Goal: Transaction & Acquisition: Purchase product/service

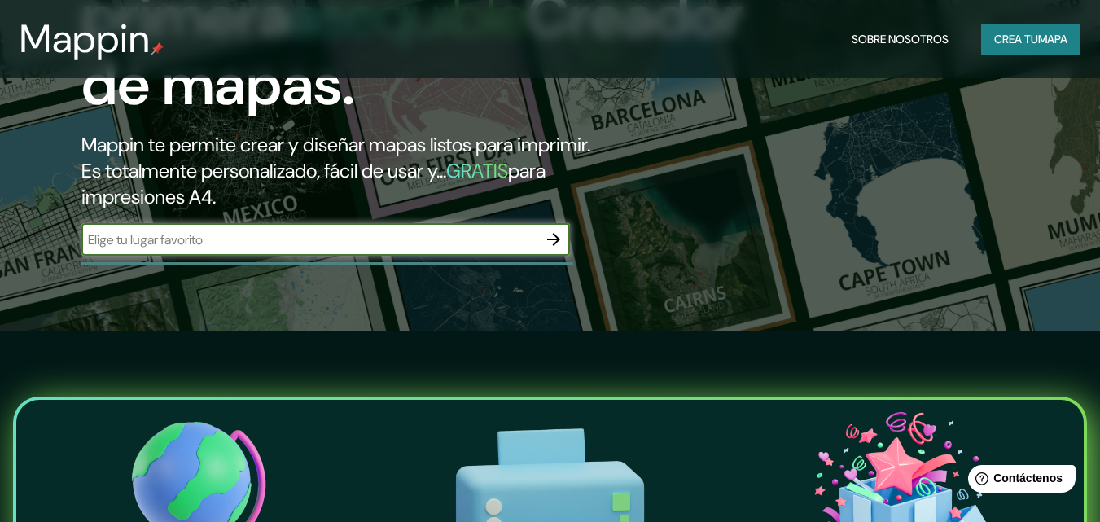
scroll to position [81, 0]
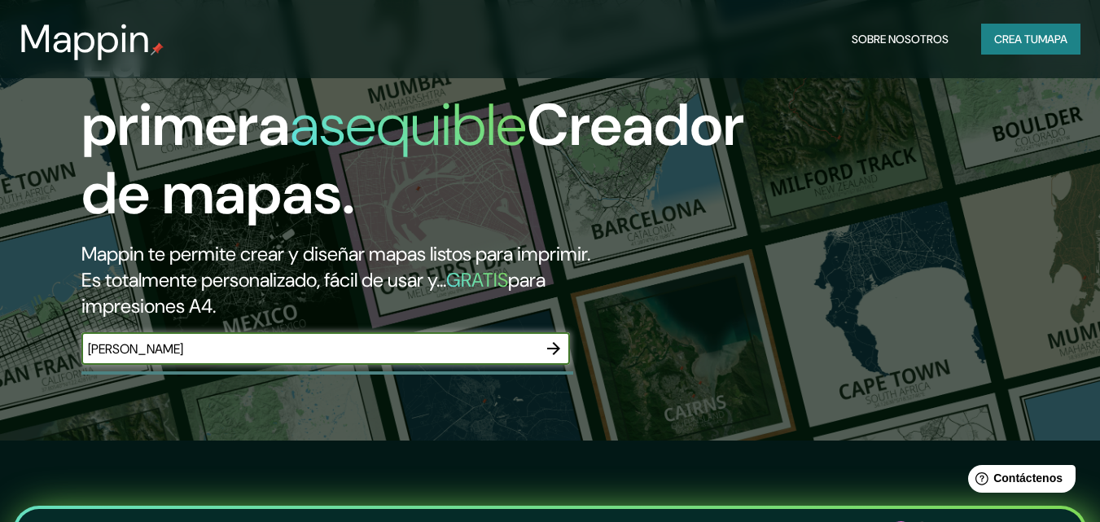
type input "[PERSON_NAME]"
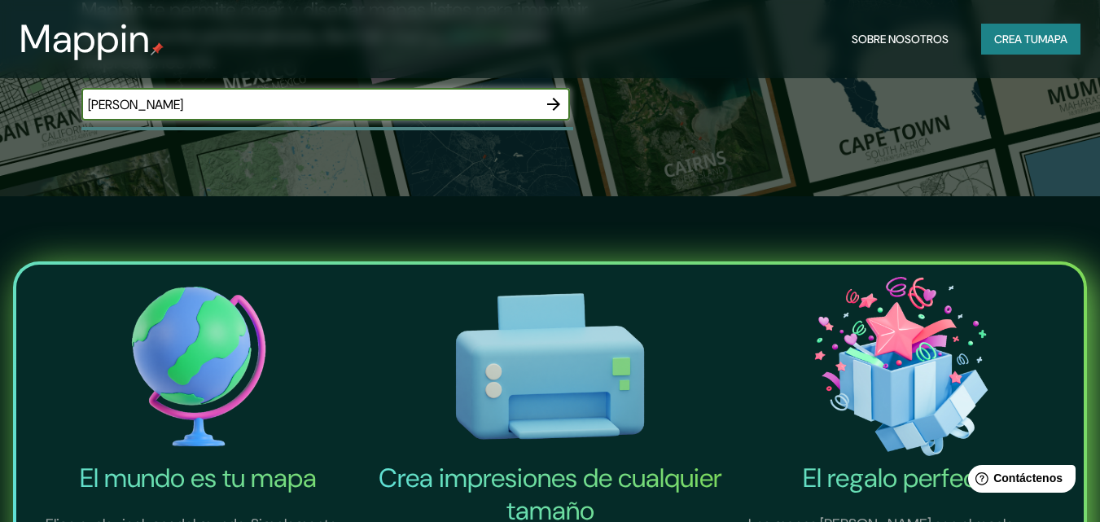
scroll to position [244, 0]
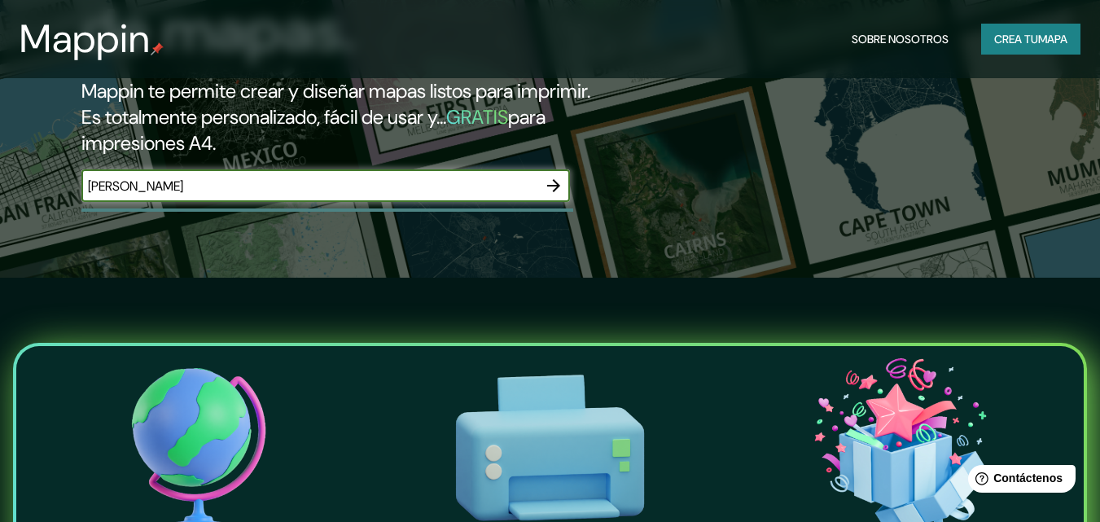
click at [550, 184] on icon "button" at bounding box center [554, 186] width 20 height 20
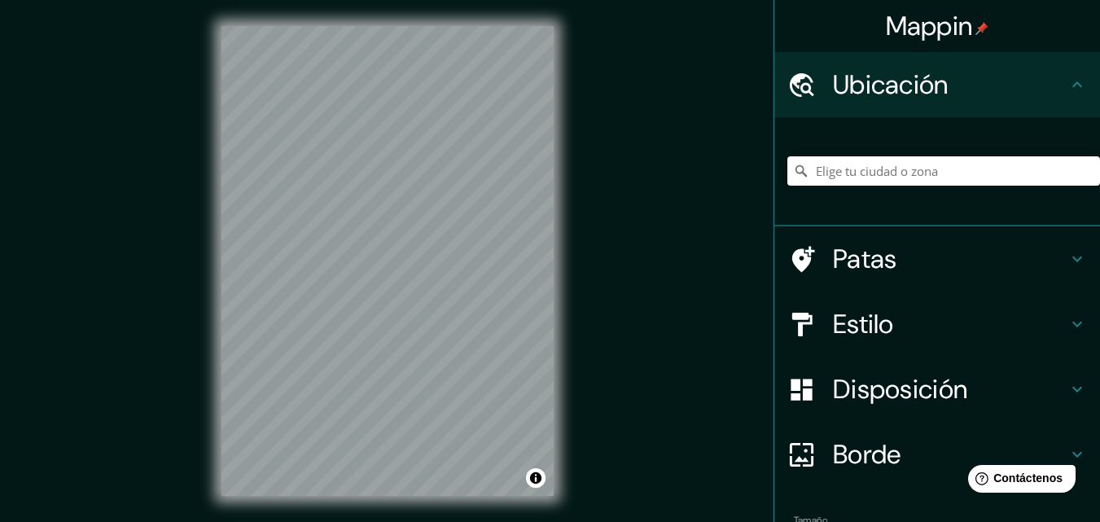
click at [869, 165] on input "Elige tu ciudad o zona" at bounding box center [944, 170] width 313 height 29
click at [1068, 78] on icon at bounding box center [1078, 85] width 20 height 20
click at [863, 175] on input "Elige tu ciudad o zona" at bounding box center [944, 170] width 313 height 29
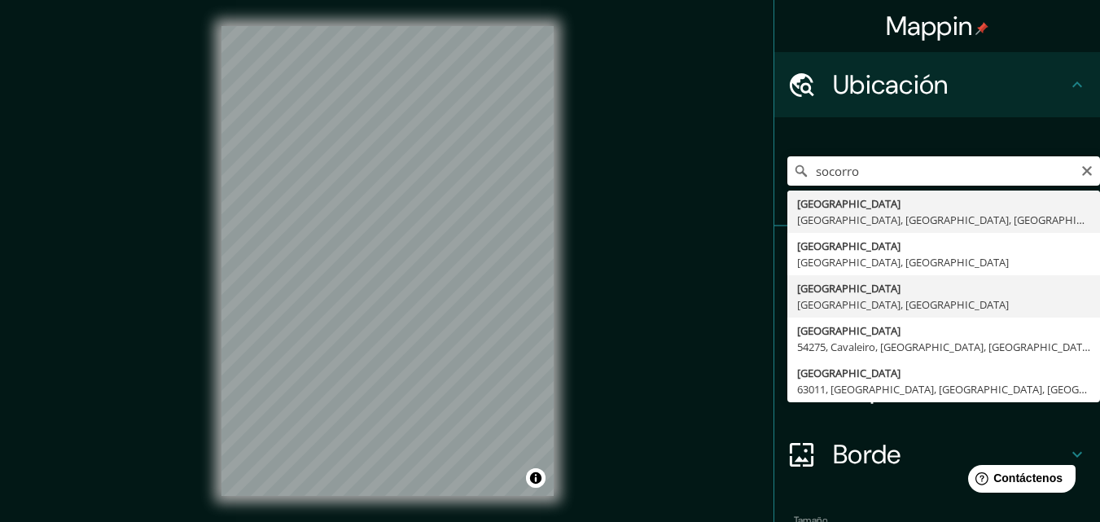
type input "[GEOGRAPHIC_DATA], [GEOGRAPHIC_DATA], [GEOGRAPHIC_DATA]"
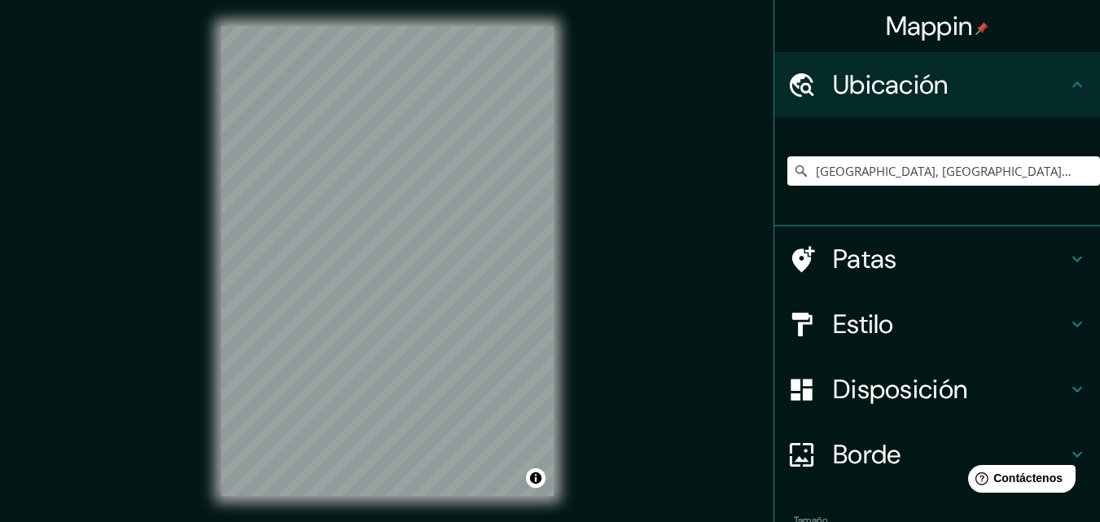
scroll to position [26, 0]
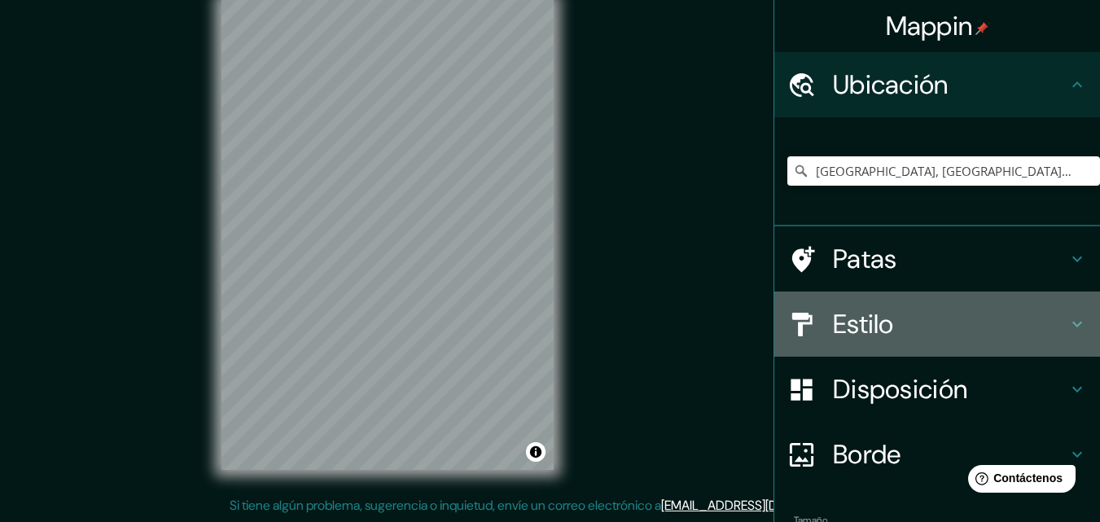
click at [913, 320] on h4 "Estilo" at bounding box center [950, 324] width 235 height 33
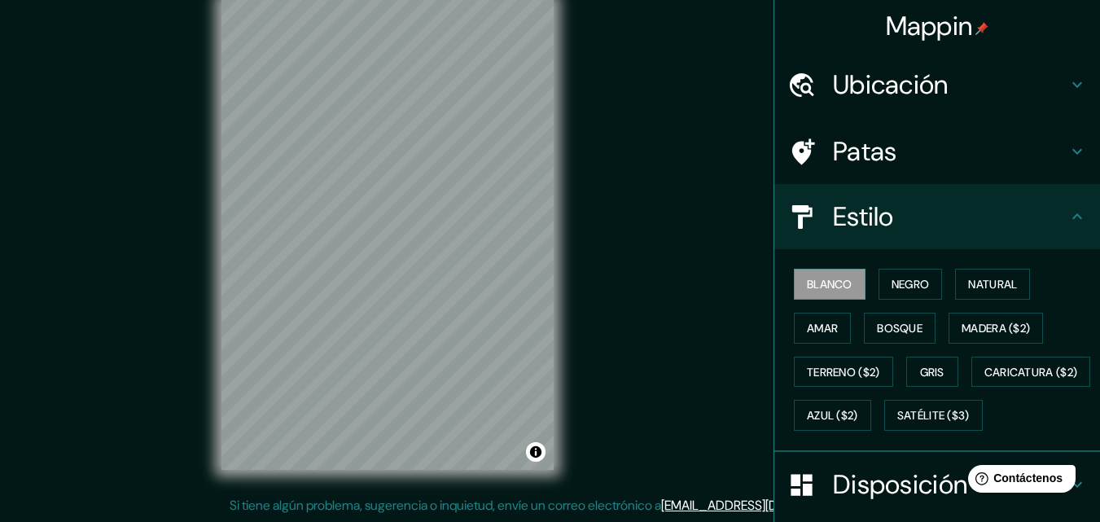
click at [939, 158] on h4 "Patas" at bounding box center [950, 151] width 235 height 33
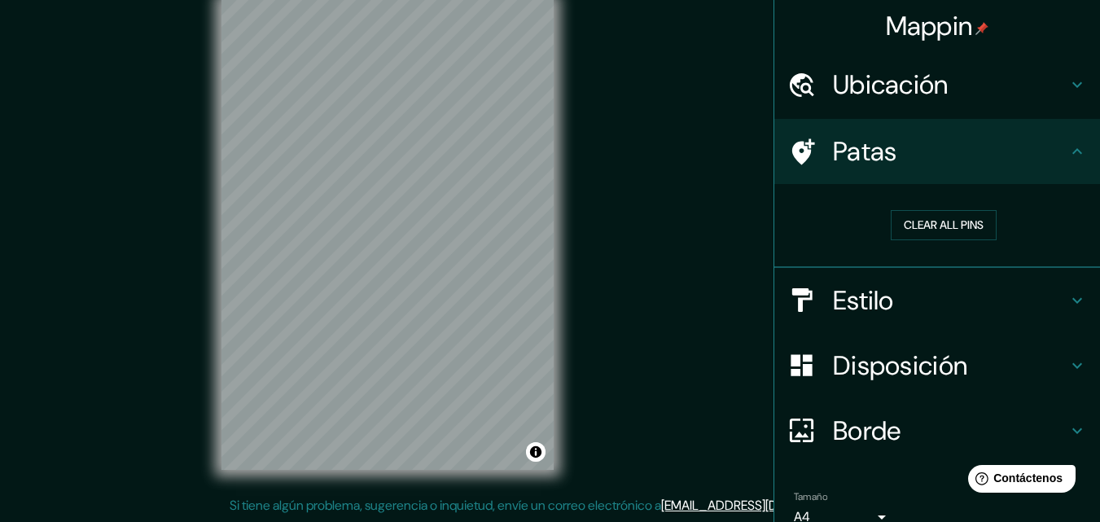
click at [969, 284] on h4 "Estilo" at bounding box center [950, 300] width 235 height 33
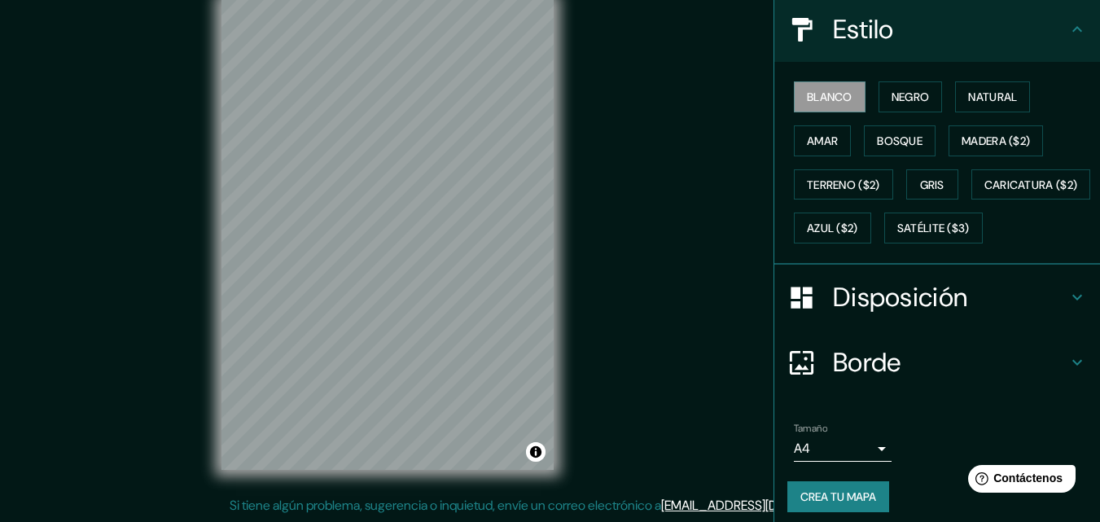
scroll to position [159, 0]
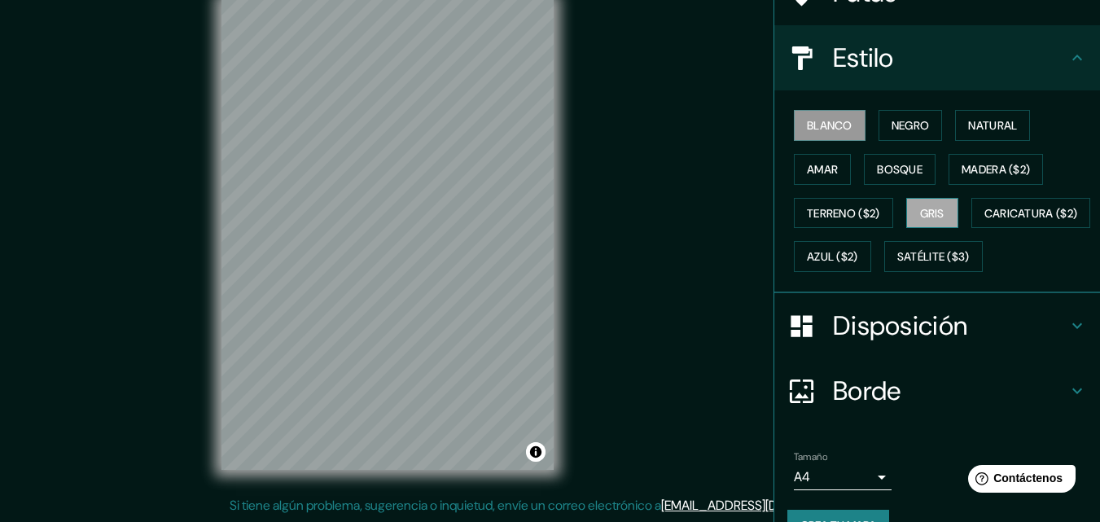
click at [922, 214] on font "Gris" at bounding box center [932, 213] width 24 height 15
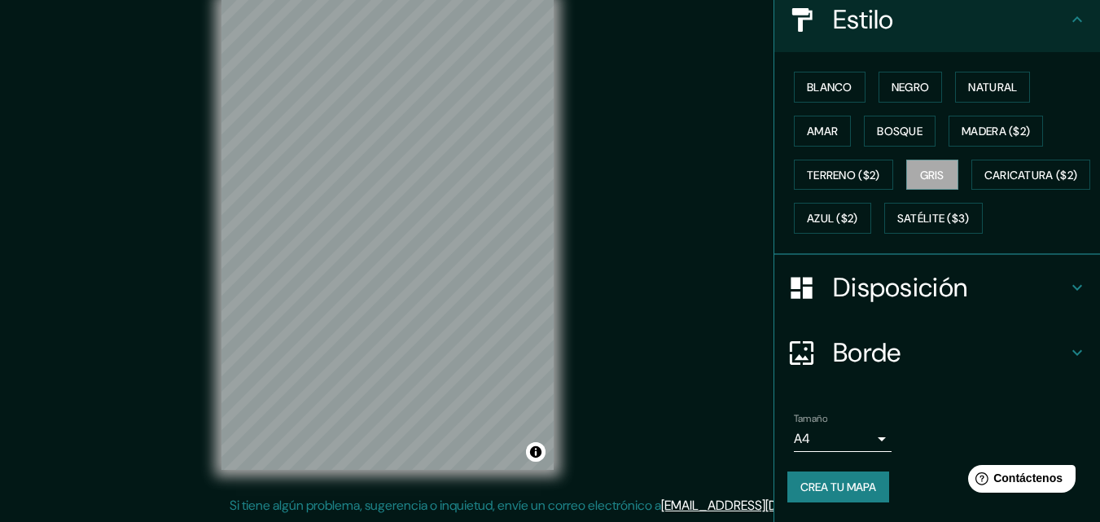
scroll to position [240, 0]
click at [858, 435] on body "Mappin Ubicación Socorro, Santander, Colombia Patas Estilo Blanco Negro Natural…" at bounding box center [550, 235] width 1100 height 522
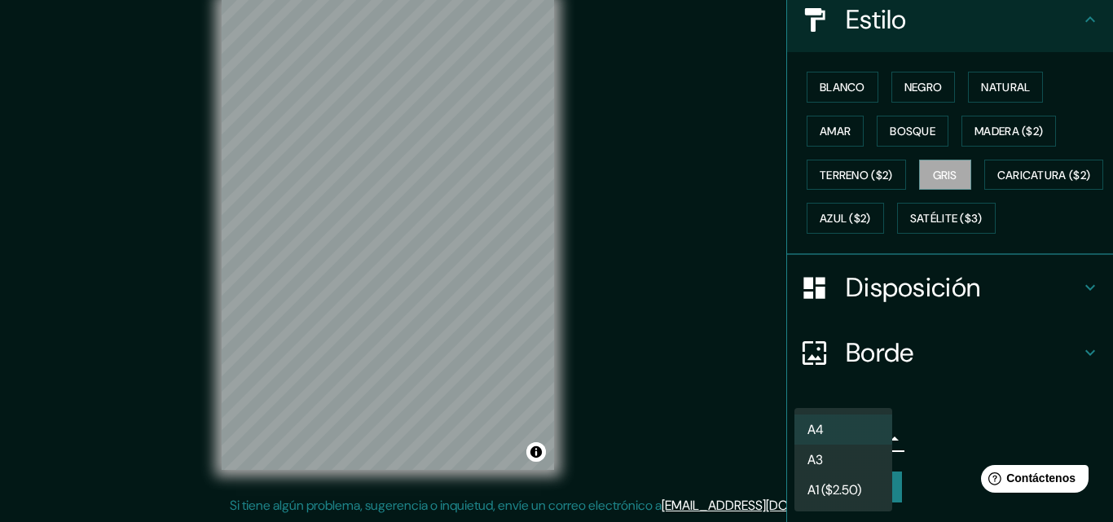
click at [951, 419] on div at bounding box center [556, 261] width 1113 height 522
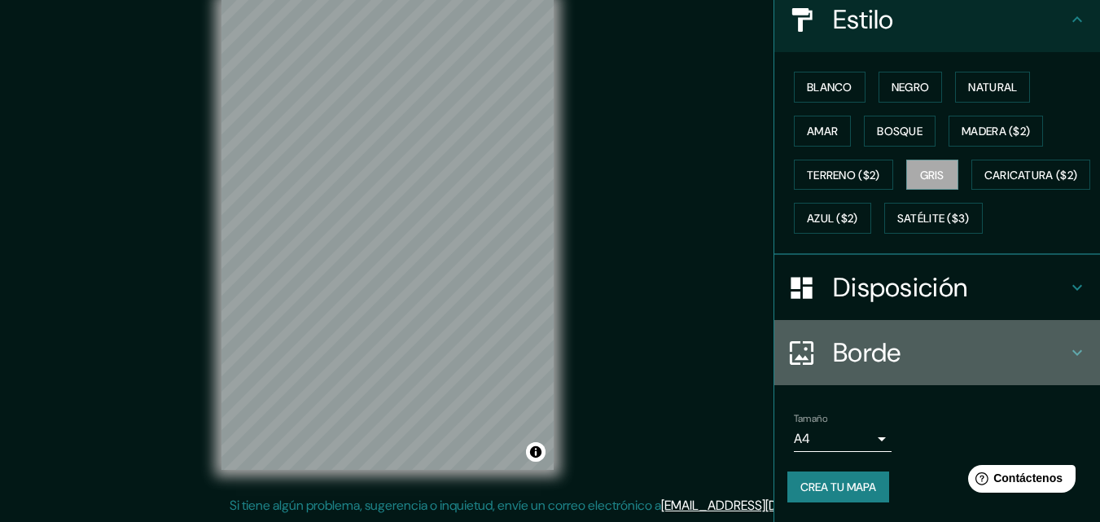
click at [1073, 345] on icon at bounding box center [1078, 353] width 20 height 20
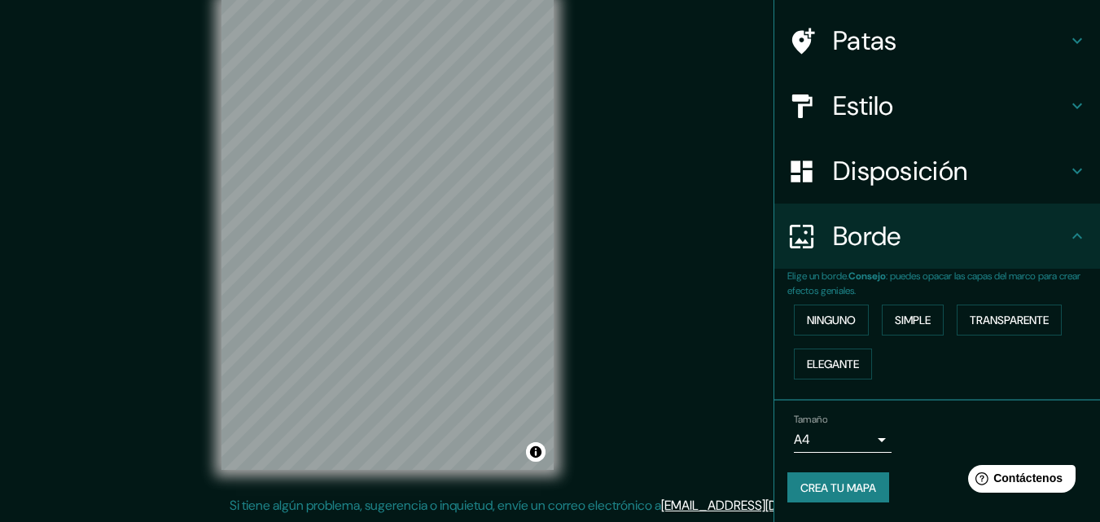
scroll to position [111, 0]
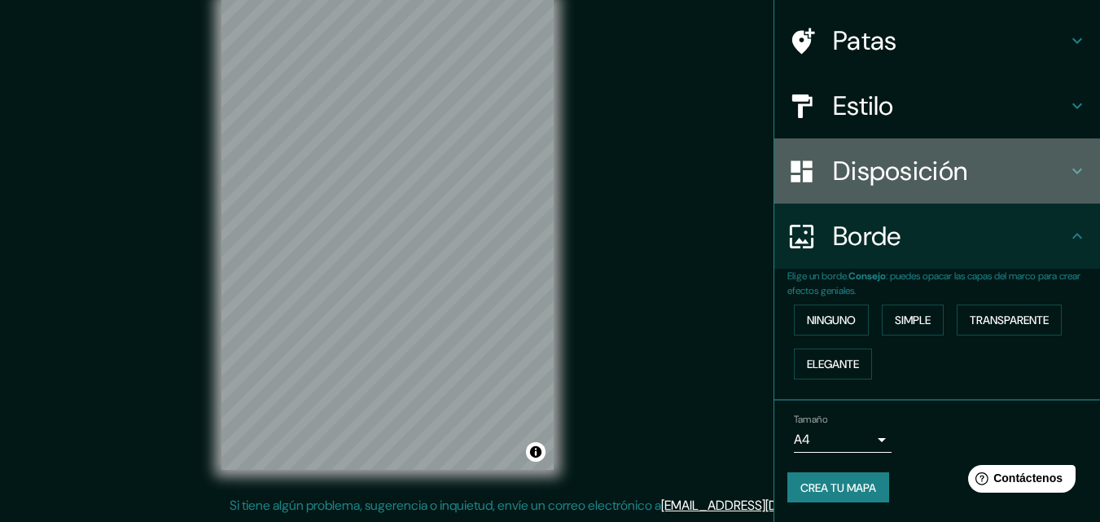
click at [1068, 169] on icon at bounding box center [1078, 171] width 20 height 20
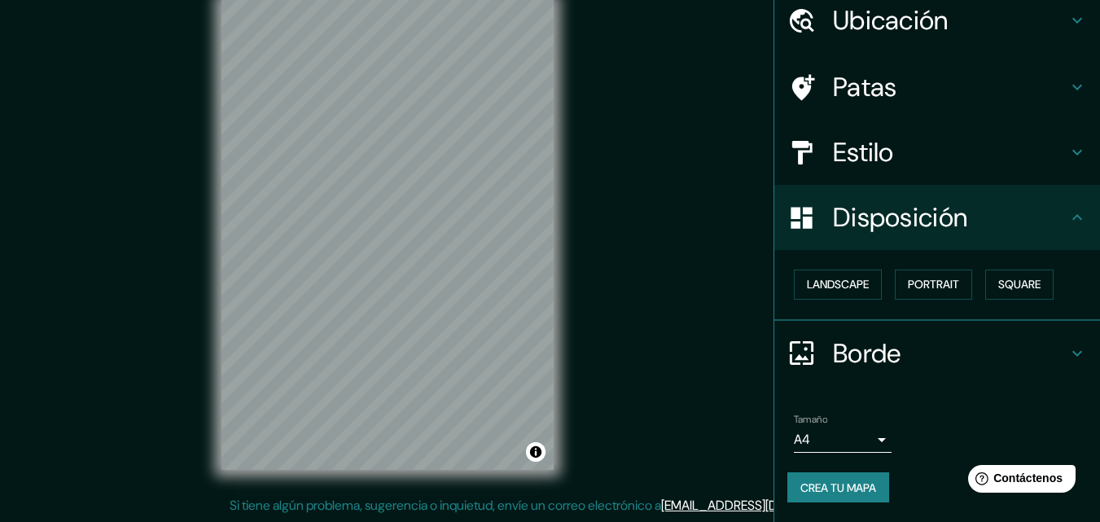
scroll to position [65, 0]
click at [832, 490] on font "Crea tu mapa" at bounding box center [839, 488] width 76 height 15
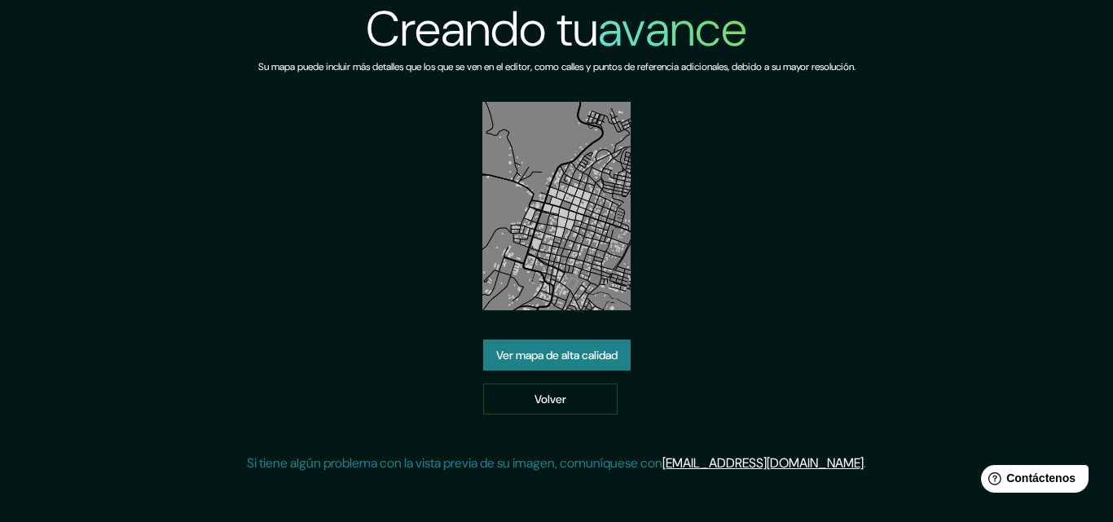
click at [614, 343] on link "Ver mapa de alta calidad" at bounding box center [556, 355] width 147 height 31
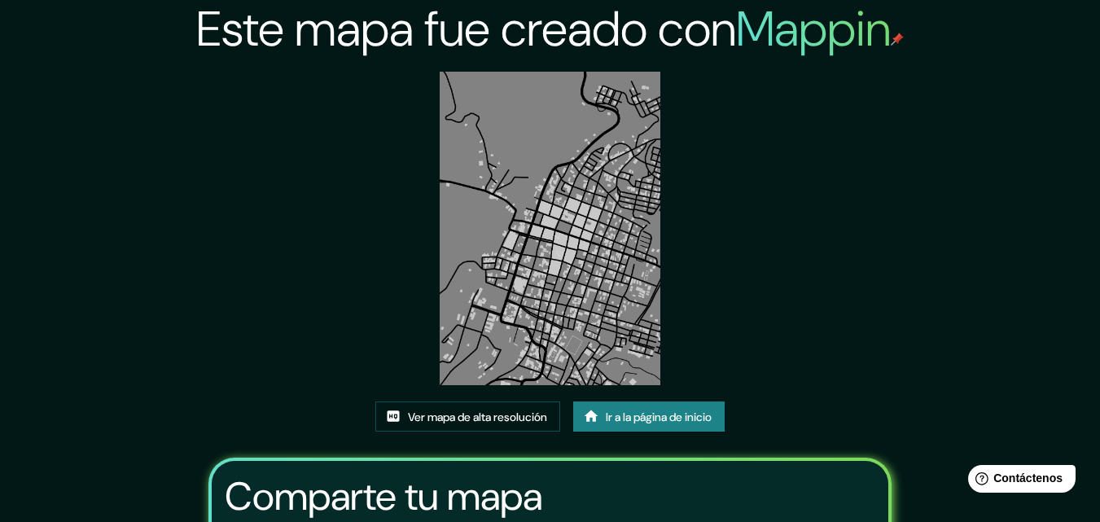
click at [664, 419] on font "Ir a la página de inicio" at bounding box center [659, 417] width 106 height 15
click at [449, 411] on font "Ver mapa de alta resolución" at bounding box center [477, 417] width 139 height 15
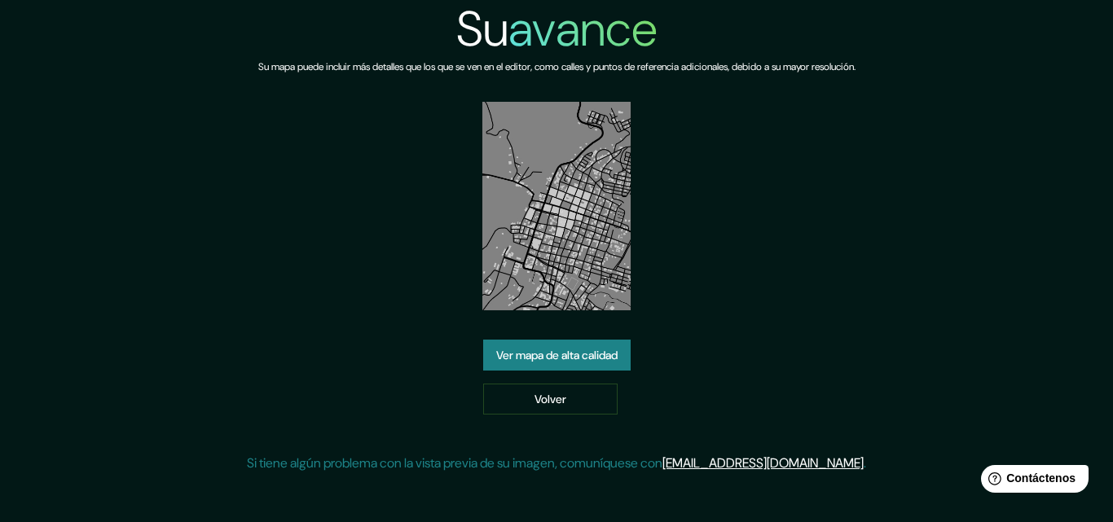
click at [30, 8] on div "Su avance Su mapa puede incluir más detalles que los que se ven en el editor, c…" at bounding box center [556, 243] width 1113 height 486
click at [546, 389] on font "Volver" at bounding box center [550, 399] width 32 height 21
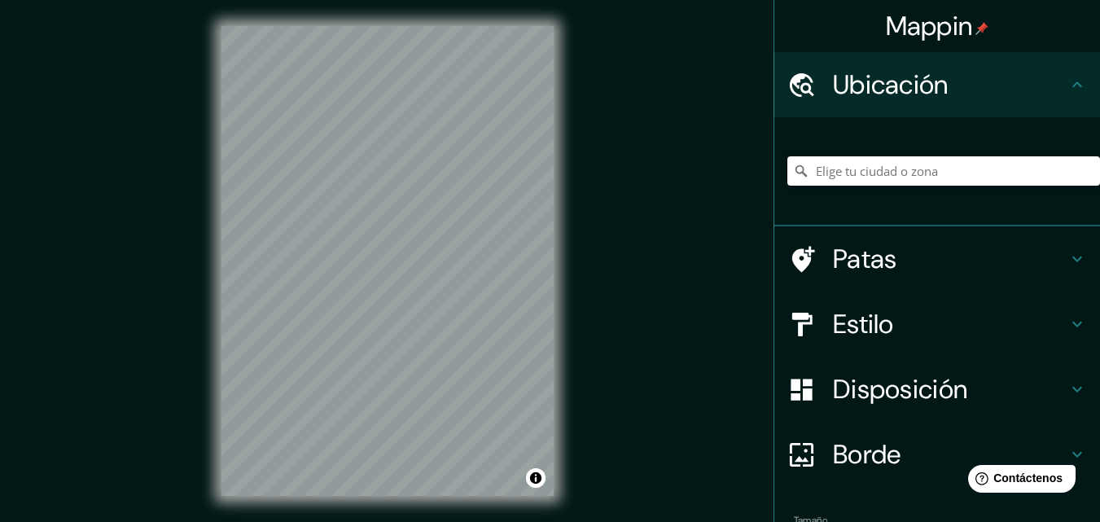
click at [953, 322] on h4 "Estilo" at bounding box center [950, 324] width 235 height 33
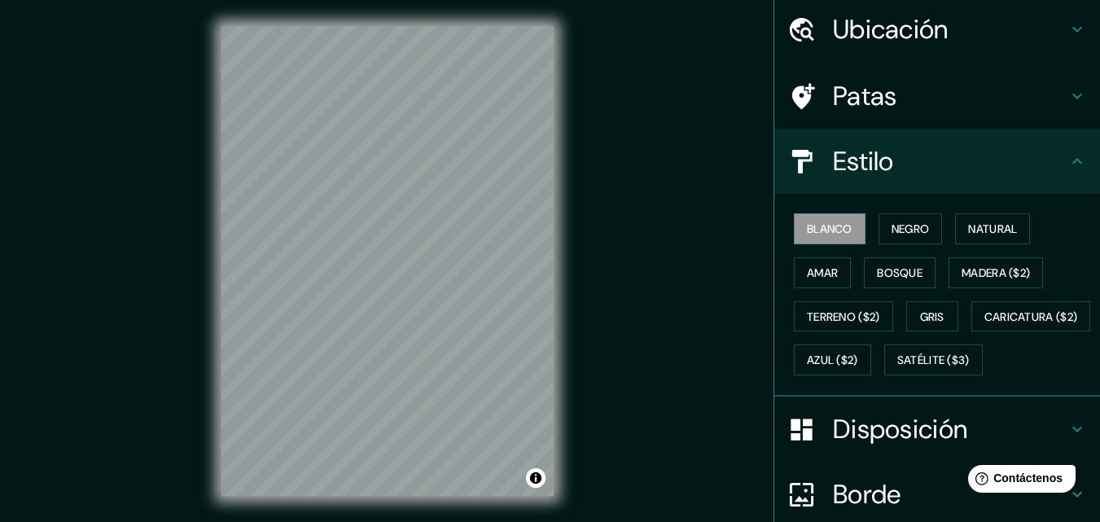
scroll to position [81, 0]
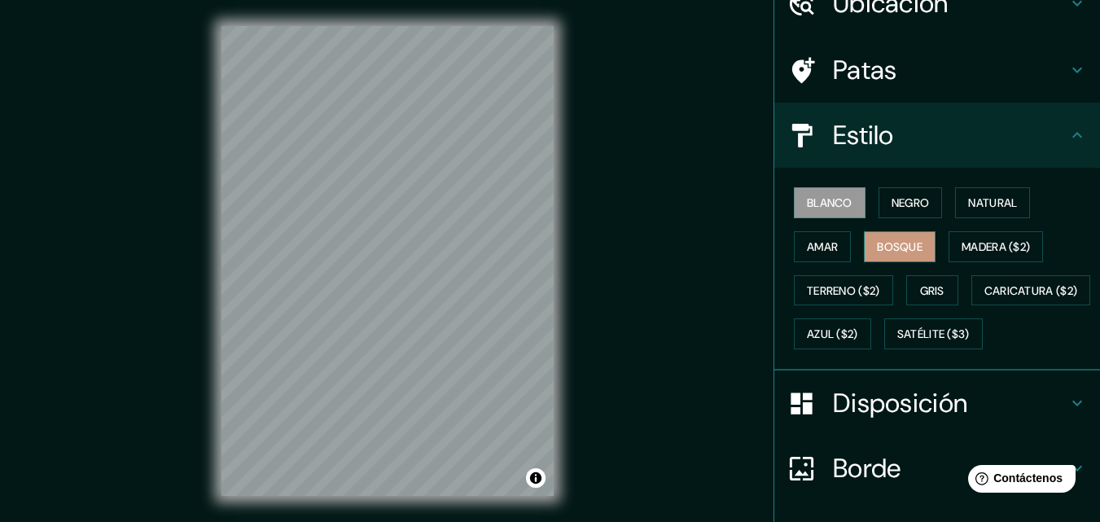
click at [905, 251] on font "Bosque" at bounding box center [900, 246] width 46 height 15
click at [815, 240] on font "Amar" at bounding box center [822, 246] width 31 height 15
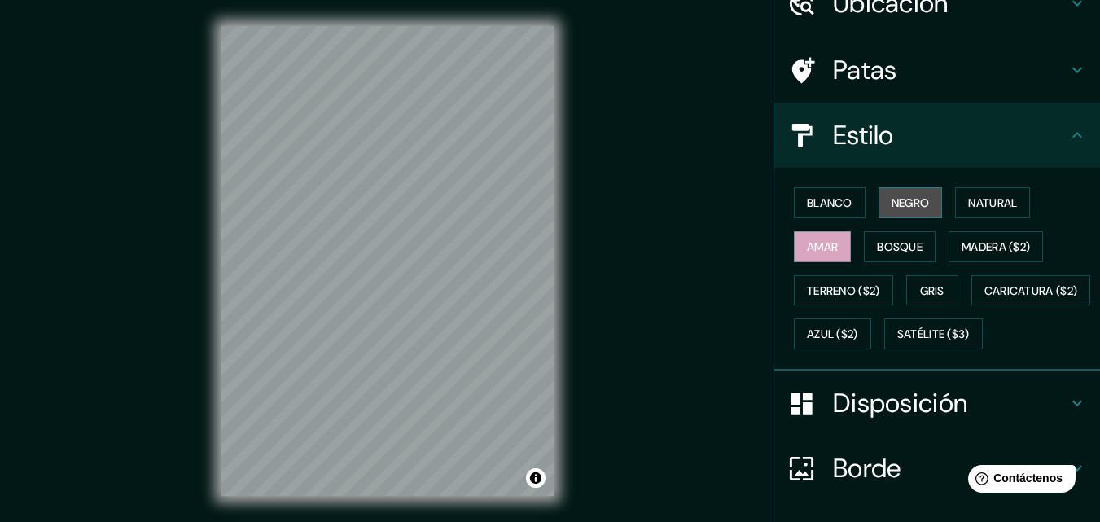
click at [896, 202] on font "Negro" at bounding box center [911, 202] width 38 height 15
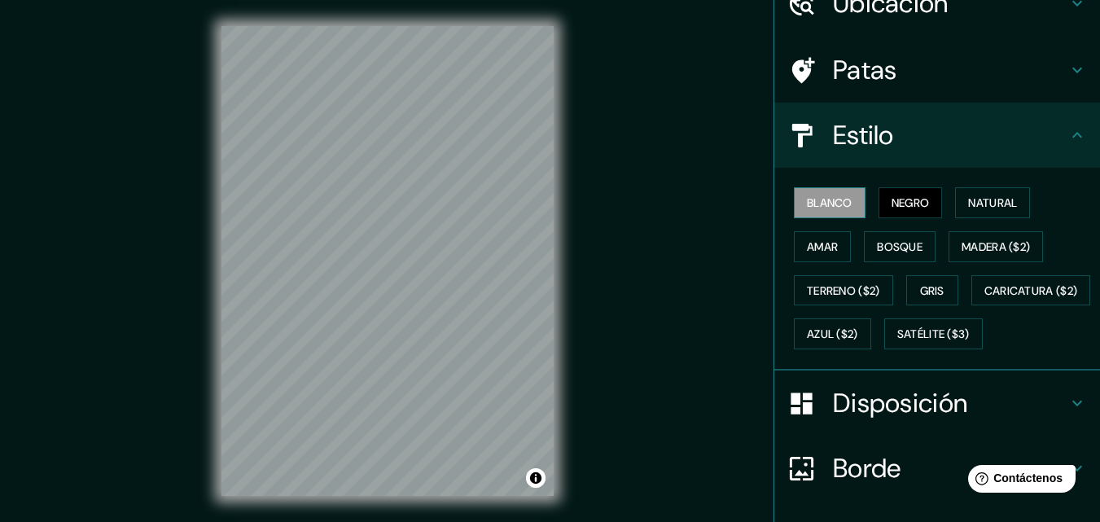
click at [828, 204] on font "Blanco" at bounding box center [830, 202] width 46 height 15
click at [924, 200] on button "Negro" at bounding box center [911, 202] width 64 height 31
click at [883, 237] on font "Bosque" at bounding box center [900, 246] width 46 height 21
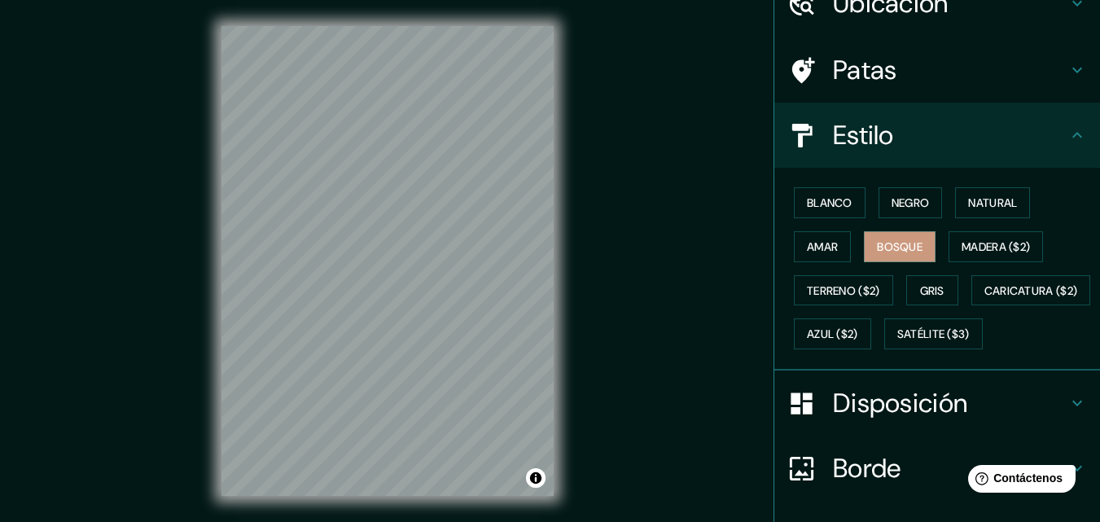
click at [610, 234] on div "Mappin Ubicación Patas Estilo [PERSON_NAME] Negro Natural [PERSON_NAME] [PERSON…" at bounding box center [550, 274] width 1100 height 548
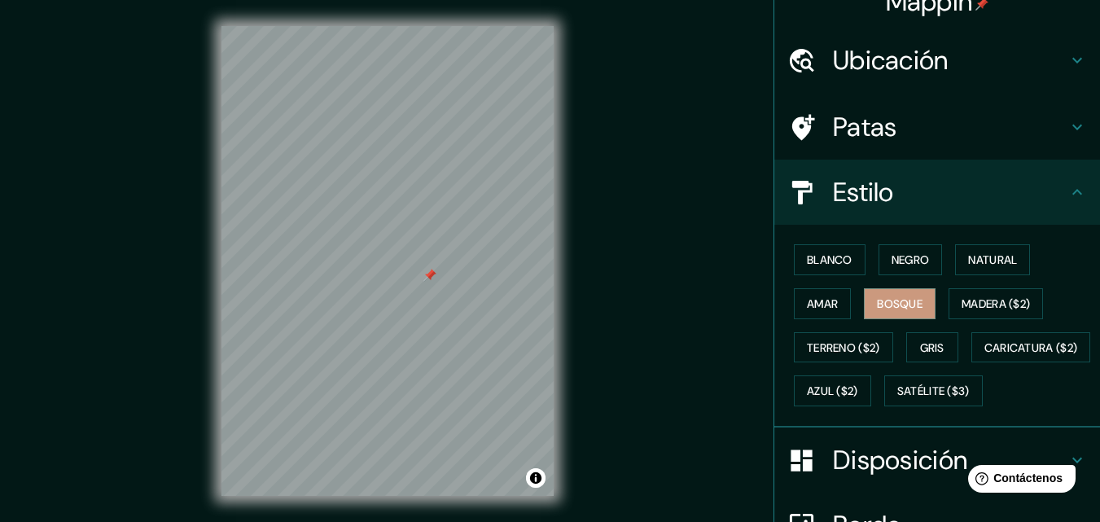
scroll to position [0, 0]
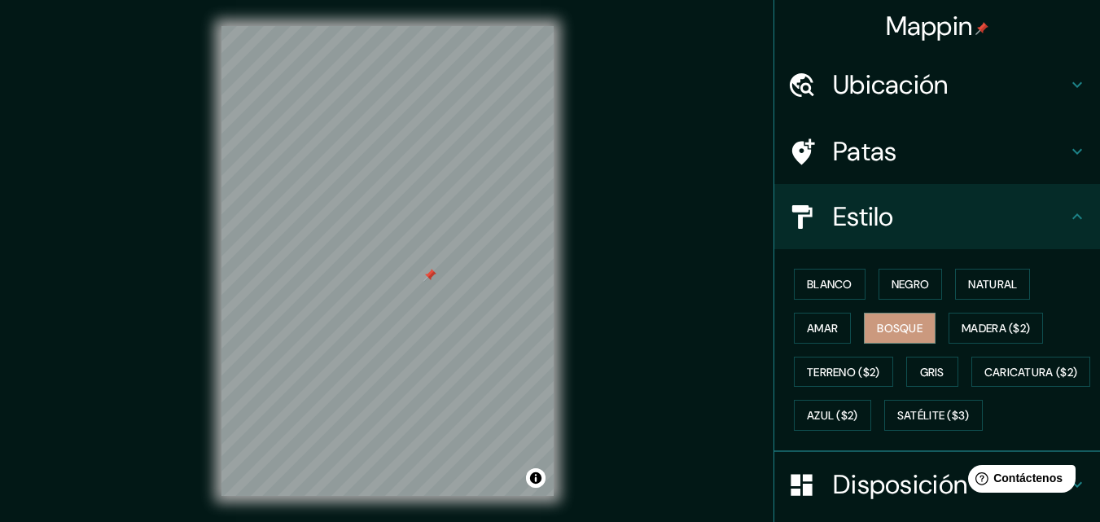
click at [900, 94] on font "Ubicación" at bounding box center [891, 85] width 116 height 34
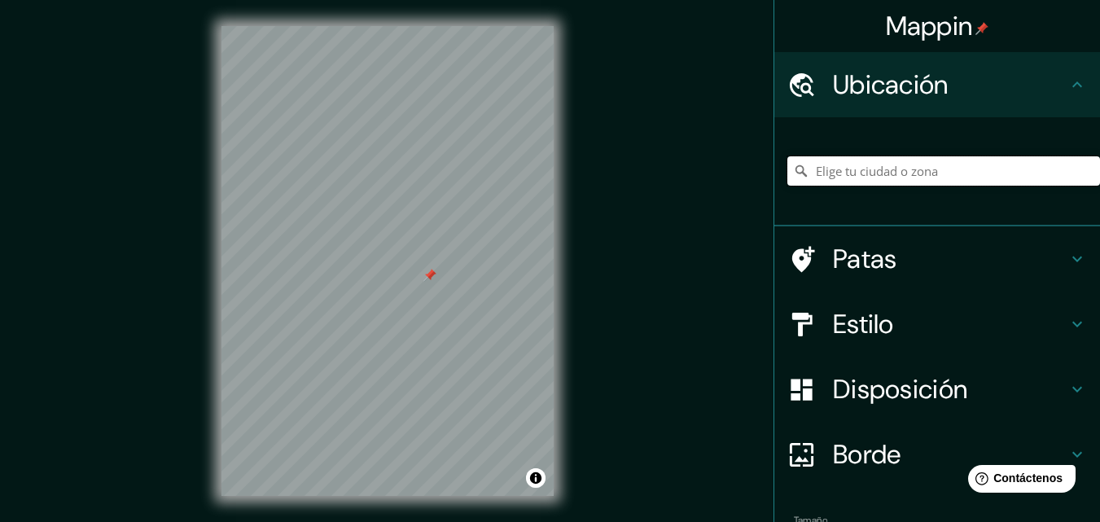
click at [878, 177] on input "Elige tu ciudad o zona" at bounding box center [944, 170] width 313 height 29
click at [512, 323] on div at bounding box center [513, 324] width 13 height 13
click at [512, 314] on div at bounding box center [511, 316] width 13 height 13
click at [468, 274] on div at bounding box center [466, 267] width 13 height 13
click at [815, 170] on input "Elige tu ciudad o zona" at bounding box center [944, 170] width 313 height 29
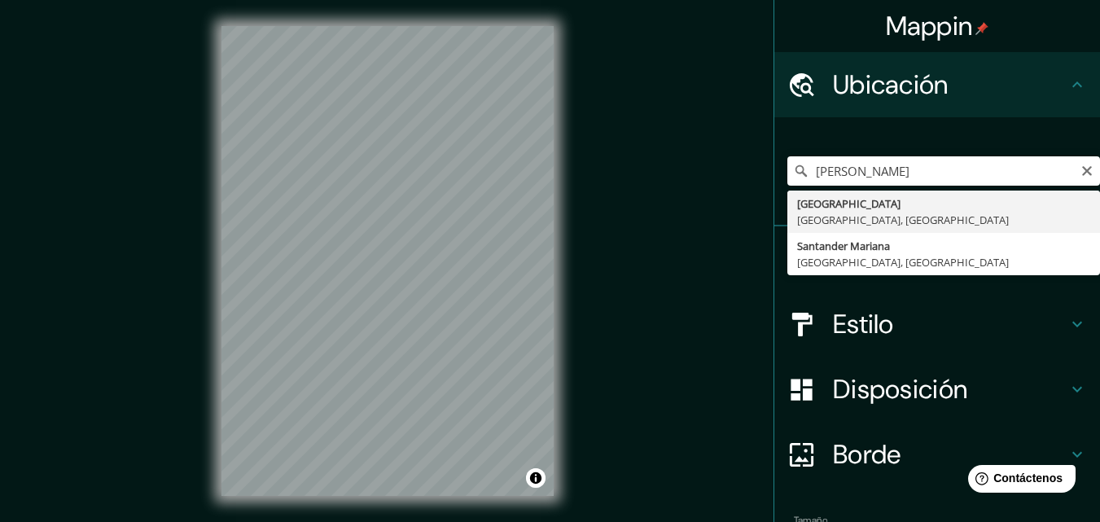
type input "[GEOGRAPHIC_DATA], [GEOGRAPHIC_DATA], [GEOGRAPHIC_DATA]"
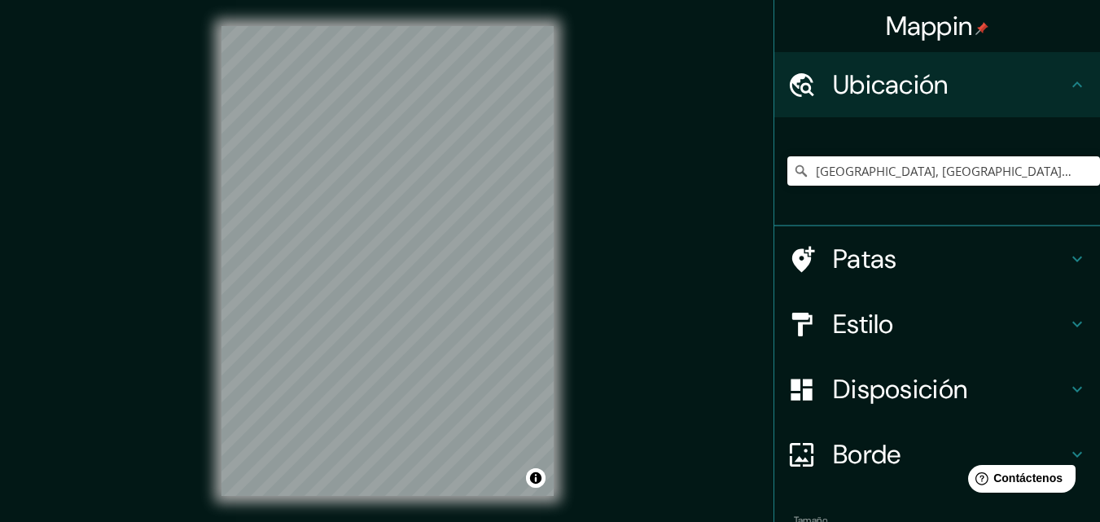
click at [885, 343] on div "Estilo" at bounding box center [938, 324] width 326 height 65
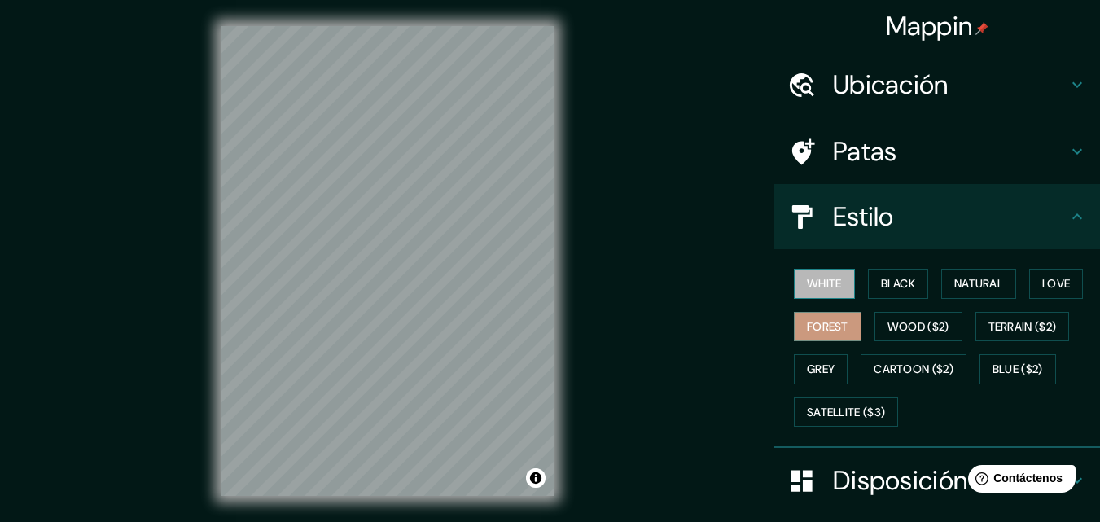
click at [825, 280] on button "White" at bounding box center [824, 284] width 61 height 30
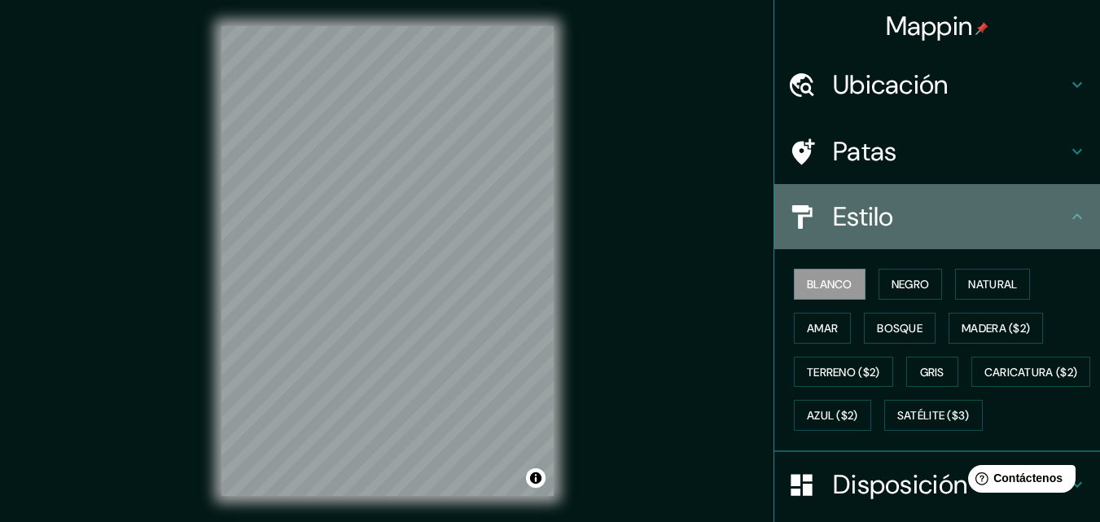
click at [900, 222] on h4 "Estilo" at bounding box center [950, 216] width 235 height 33
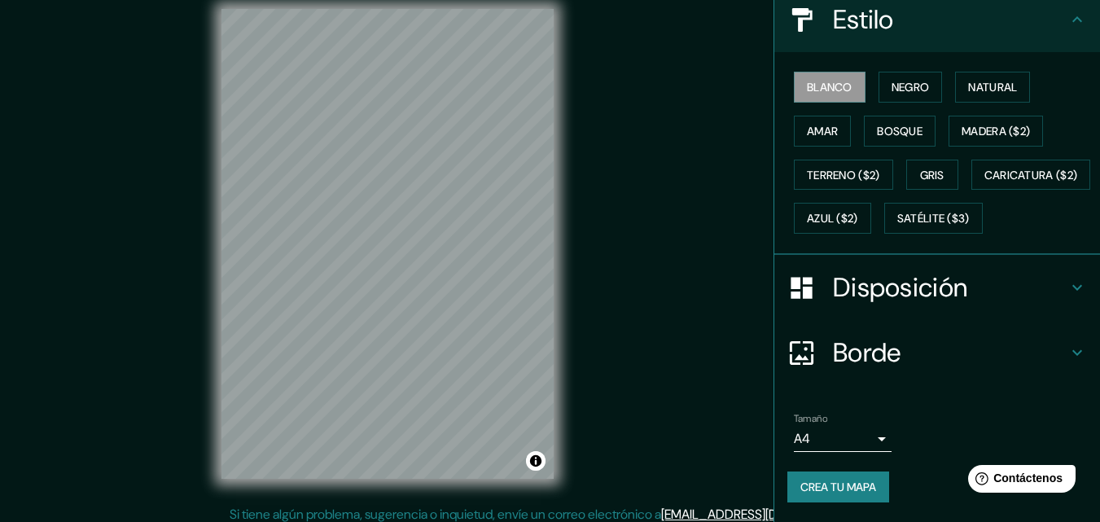
scroll to position [26, 0]
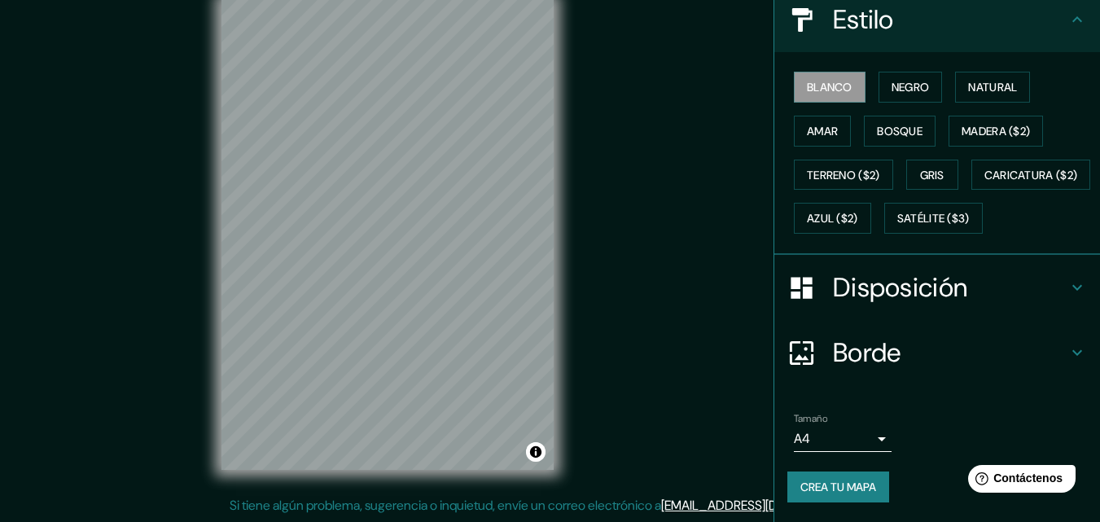
click at [877, 352] on font "Borde" at bounding box center [867, 353] width 68 height 34
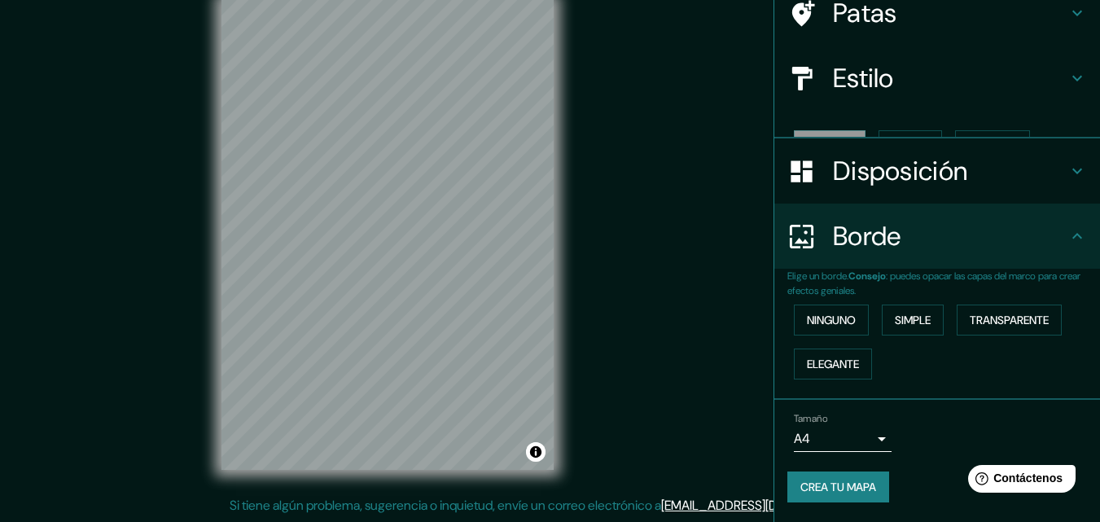
scroll to position [111, 0]
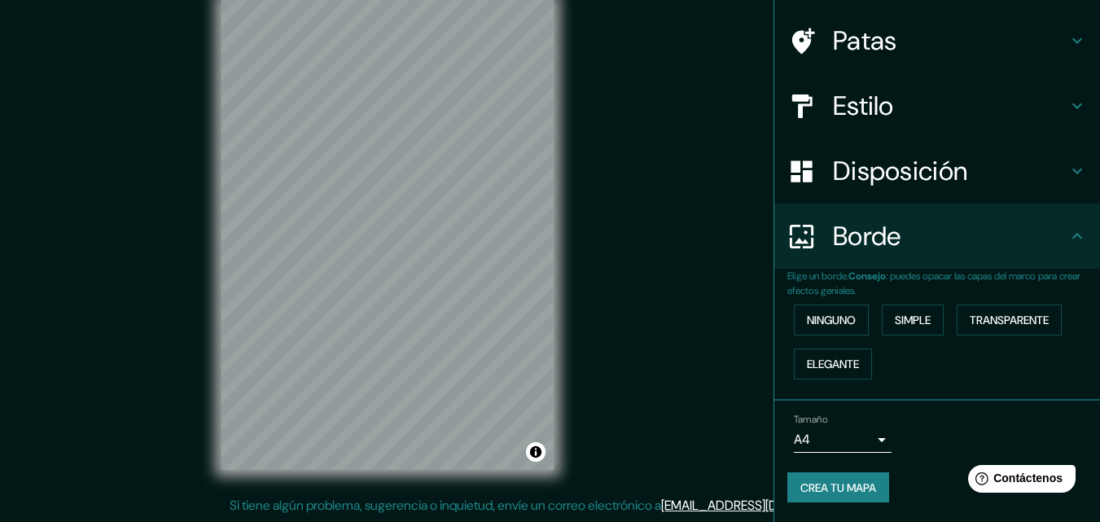
click at [971, 124] on div "Estilo" at bounding box center [938, 105] width 326 height 65
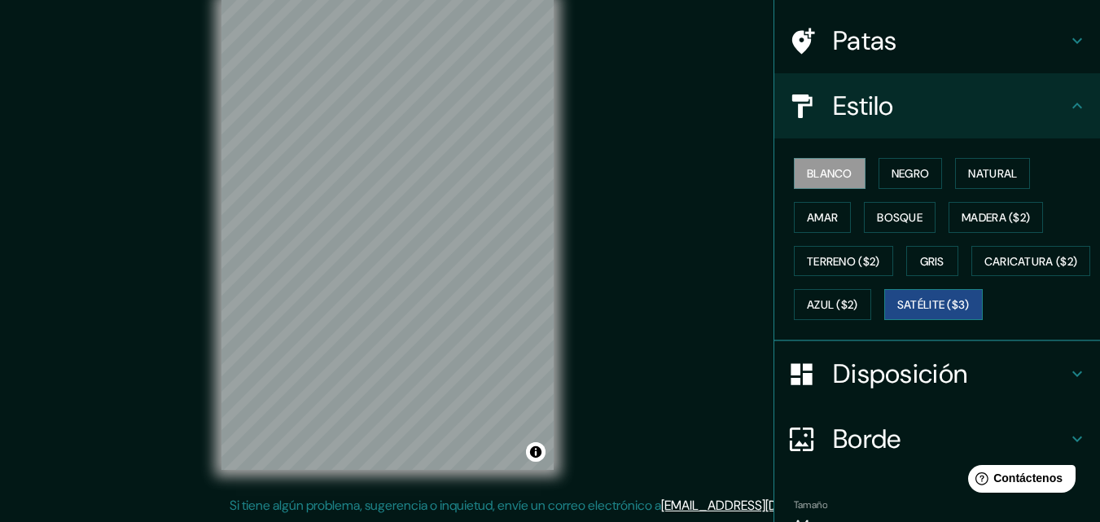
click at [898, 315] on font "Satélite ($3)" at bounding box center [934, 304] width 72 height 21
click at [815, 225] on font "Amar" at bounding box center [822, 217] width 31 height 21
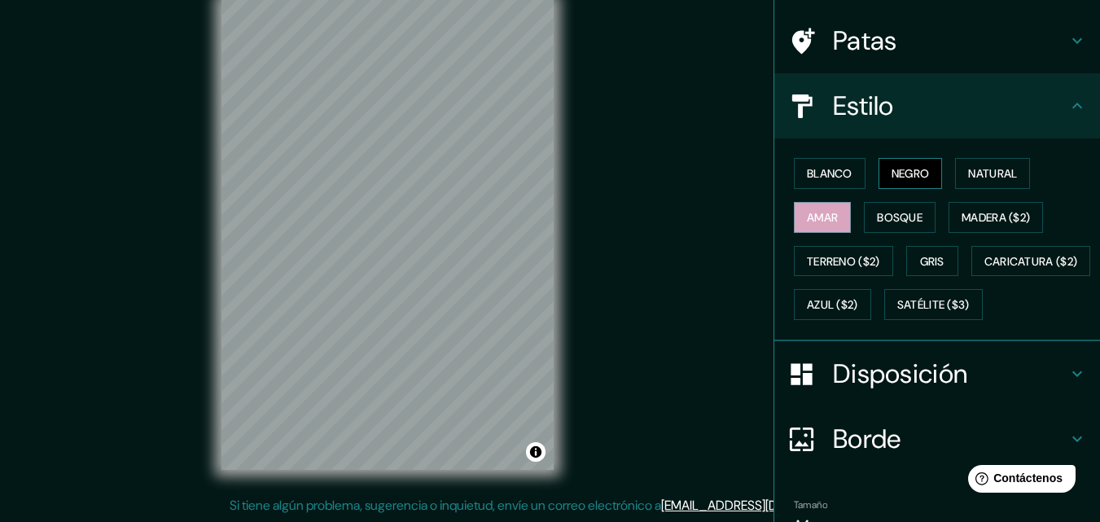
click at [919, 169] on font "Negro" at bounding box center [911, 173] width 38 height 15
click at [898, 315] on font "Satélite ($3)" at bounding box center [934, 304] width 72 height 21
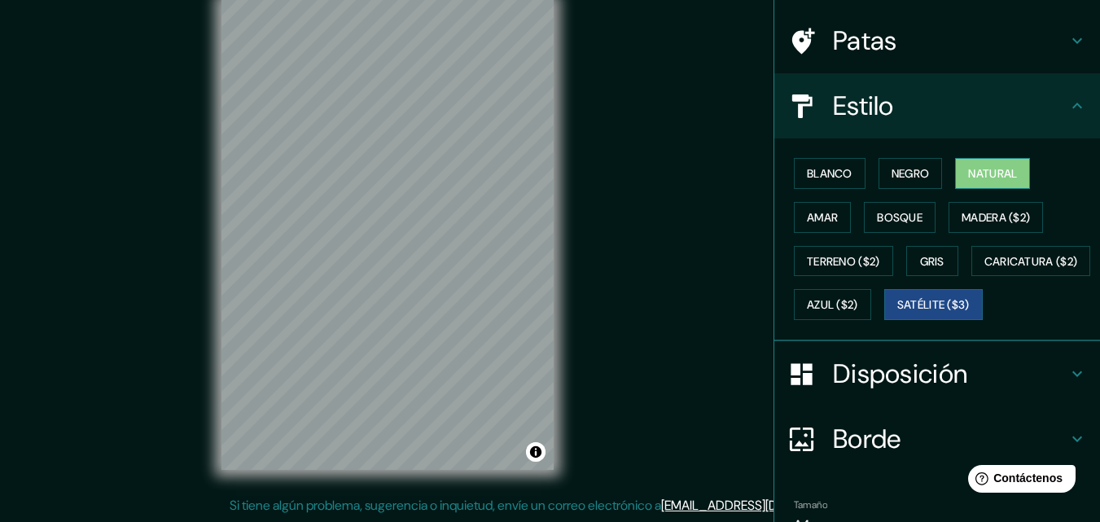
click at [970, 175] on font "Natural" at bounding box center [993, 173] width 49 height 15
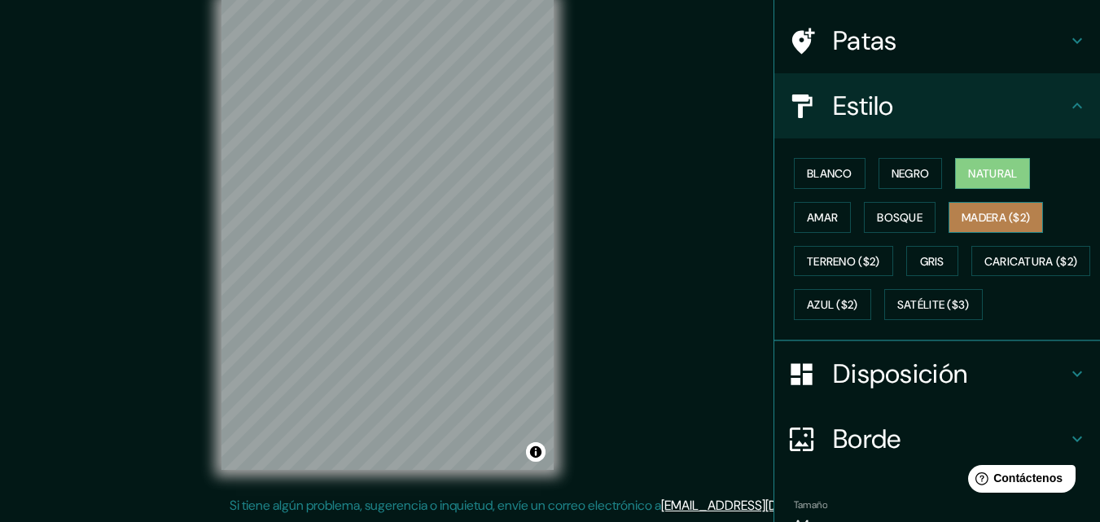
click at [987, 217] on font "Madera ($2)" at bounding box center [996, 217] width 68 height 15
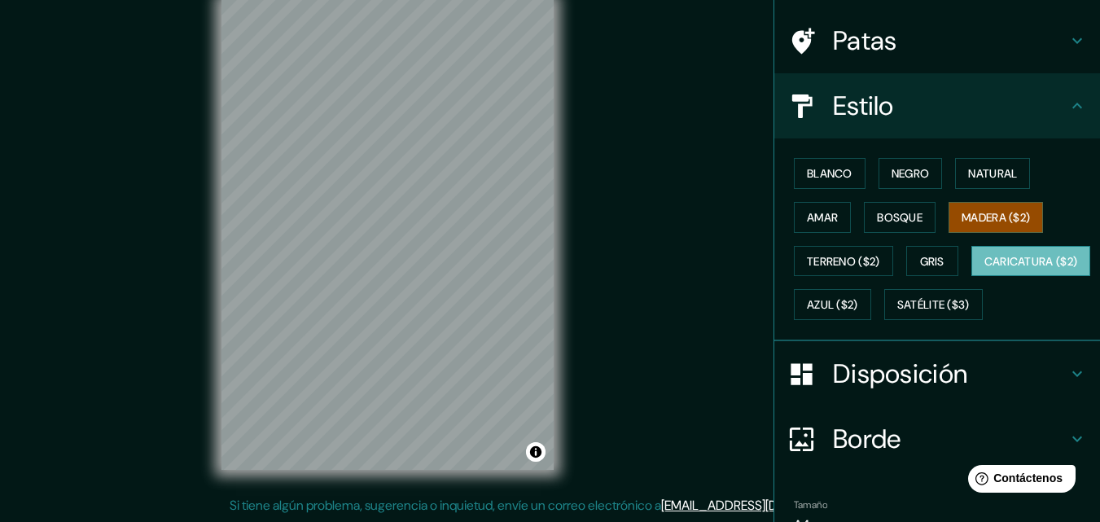
click at [985, 269] on font "Caricatura ($2)" at bounding box center [1032, 261] width 94 height 15
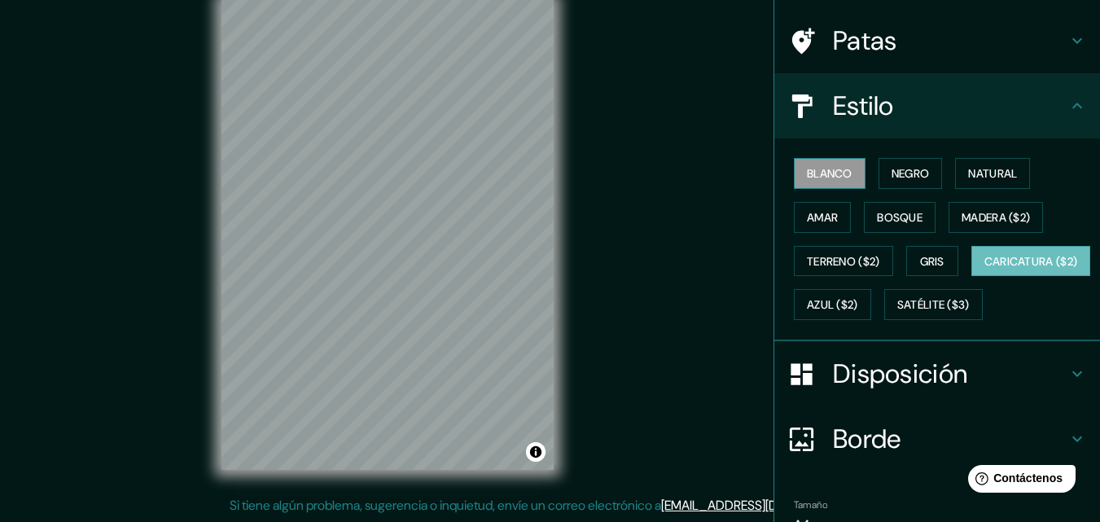
click at [844, 165] on button "Blanco" at bounding box center [830, 173] width 72 height 31
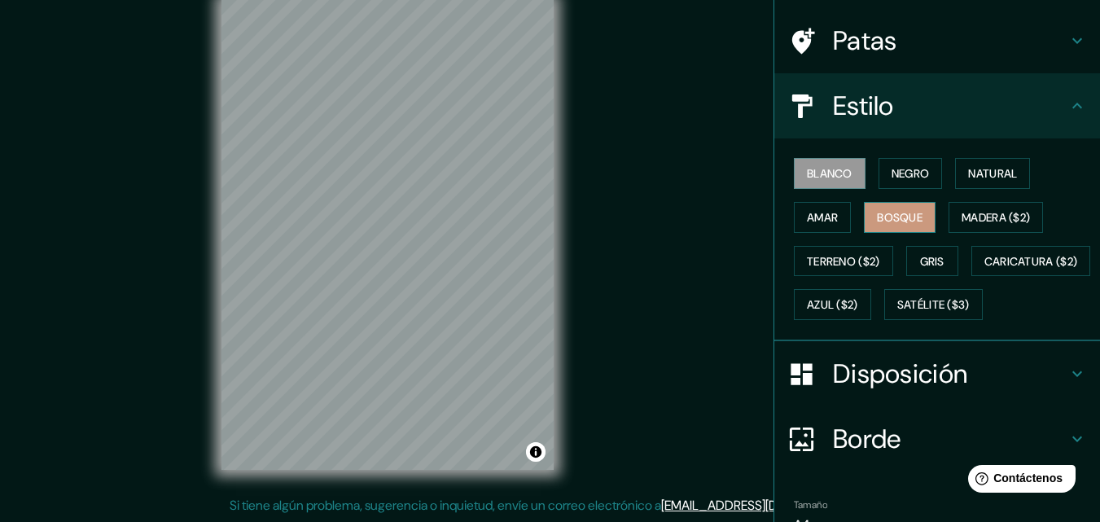
drag, startPoint x: 902, startPoint y: 210, endPoint x: 897, endPoint y: 218, distance: 9.5
click at [899, 214] on font "Bosque" at bounding box center [900, 217] width 46 height 15
click at [898, 313] on font "Satélite ($3)" at bounding box center [934, 305] width 72 height 15
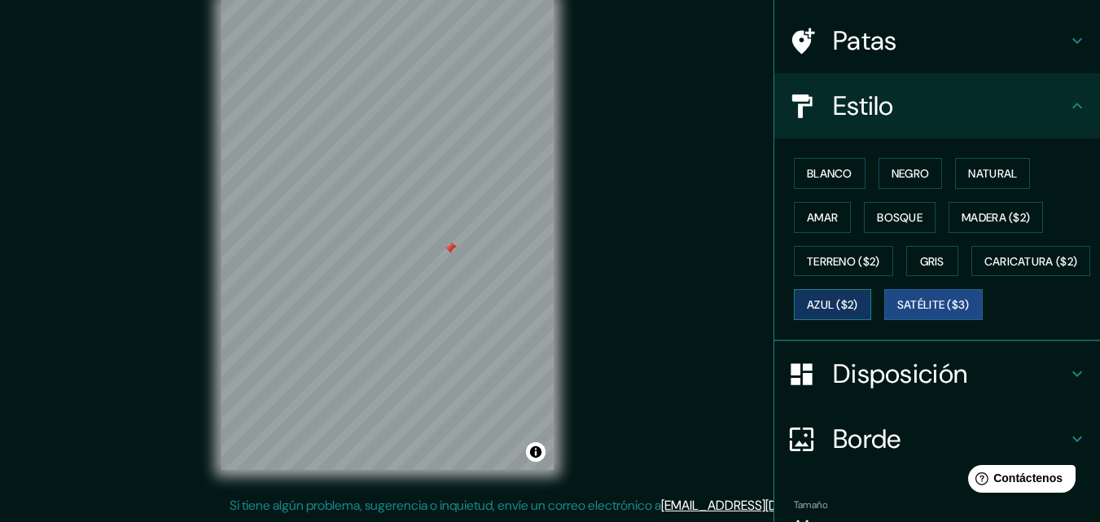
click at [859, 304] on font "Azul ($2)" at bounding box center [832, 305] width 51 height 15
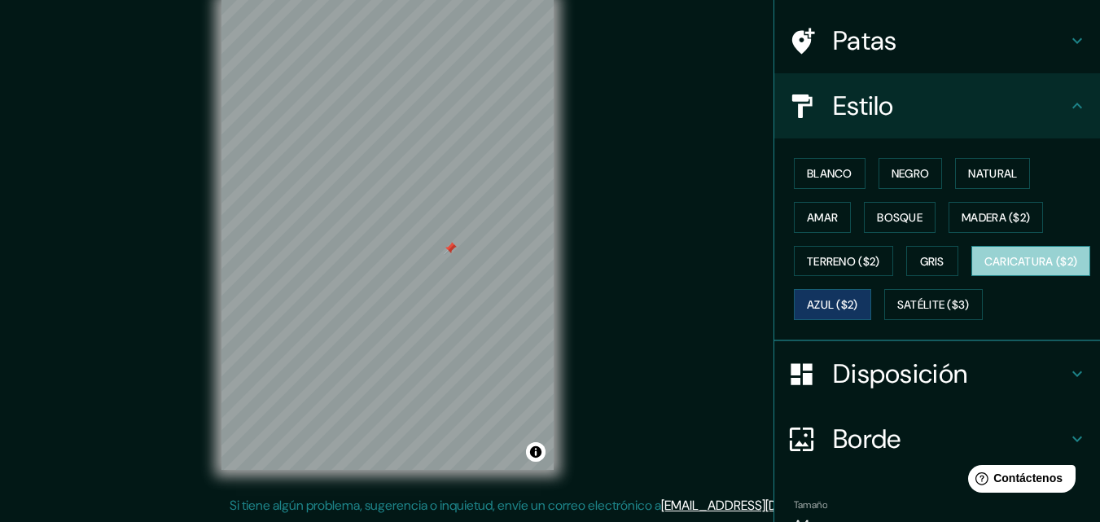
click at [985, 269] on font "Caricatura ($2)" at bounding box center [1032, 261] width 94 height 15
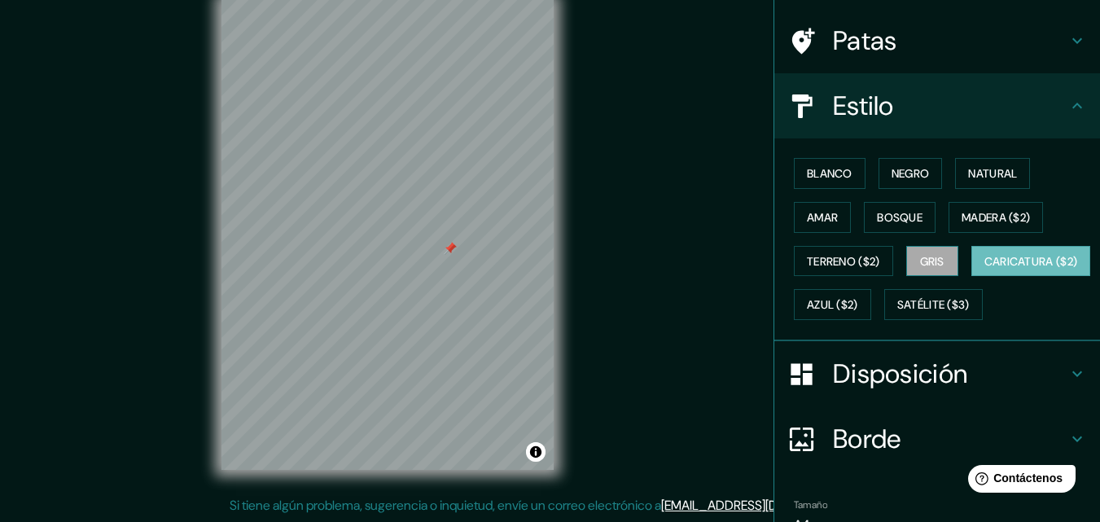
click at [908, 270] on button "Gris" at bounding box center [933, 261] width 52 height 31
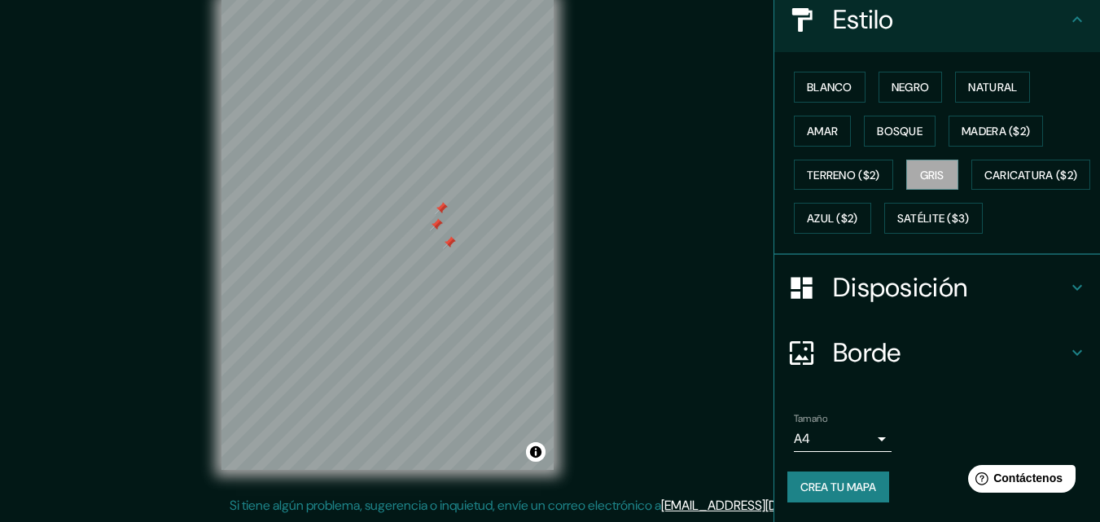
scroll to position [240, 0]
click at [902, 358] on h4 "Borde" at bounding box center [950, 352] width 235 height 33
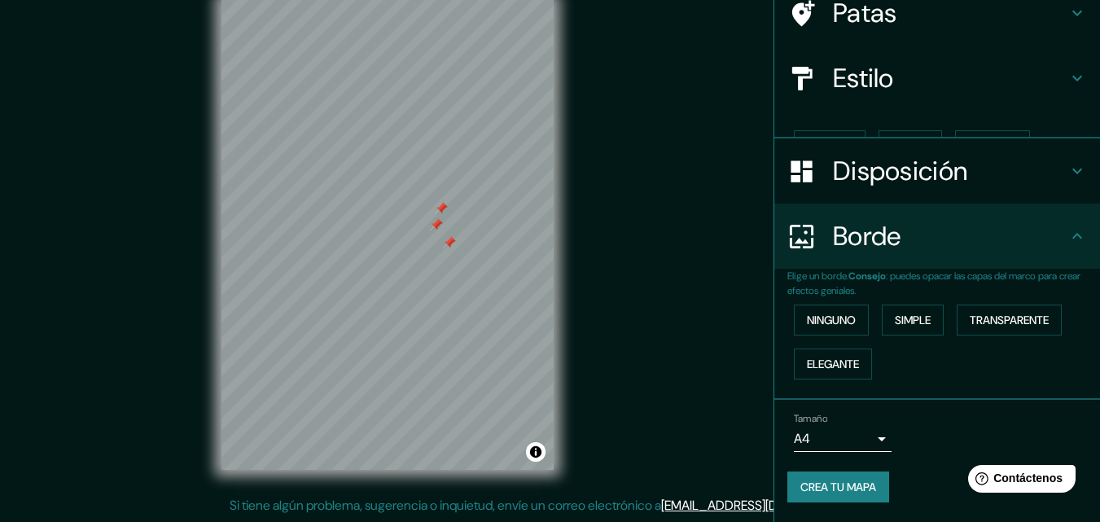
scroll to position [111, 0]
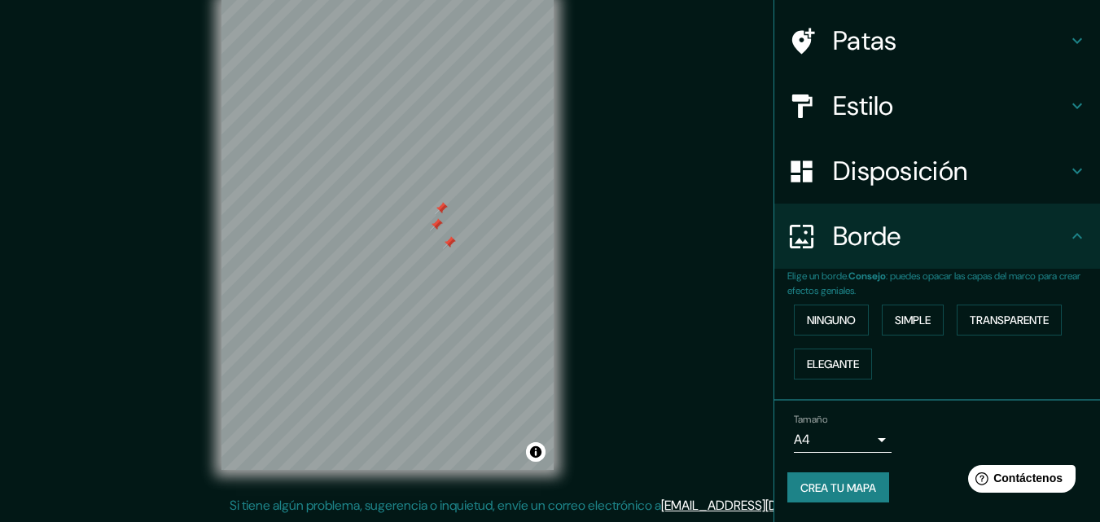
click at [926, 175] on font "Disposición" at bounding box center [900, 171] width 134 height 34
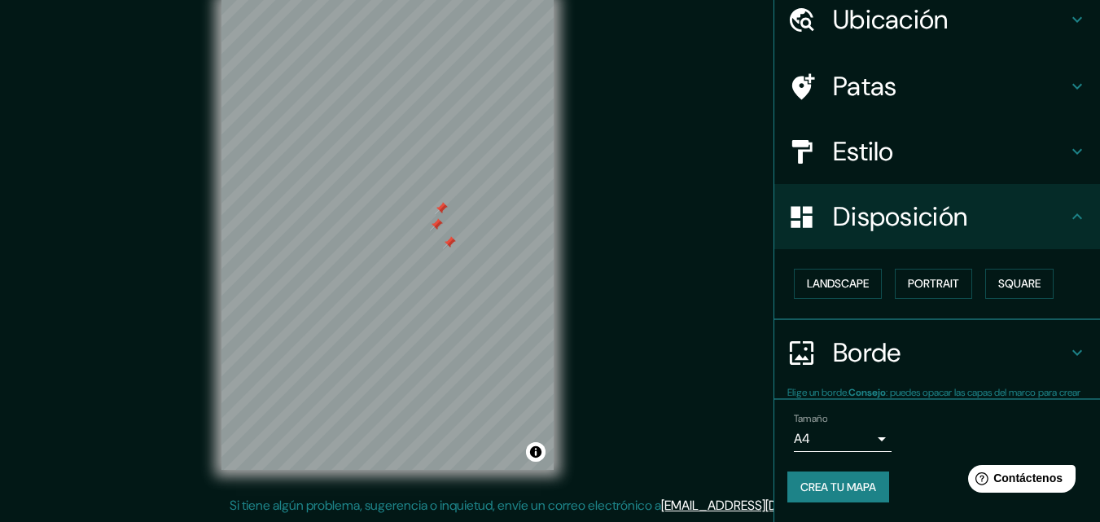
scroll to position [64, 0]
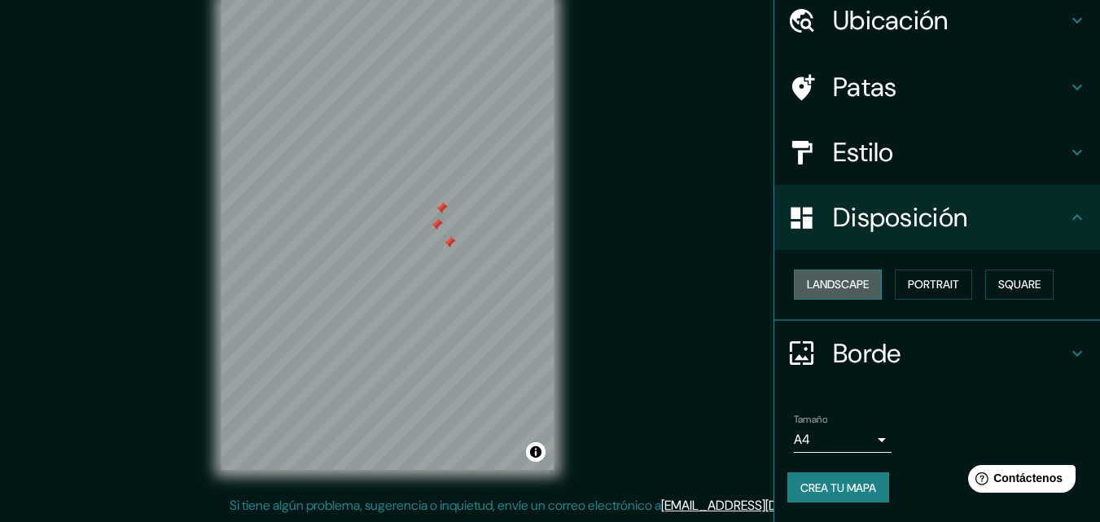
click at [837, 291] on button "Landscape" at bounding box center [838, 285] width 88 height 30
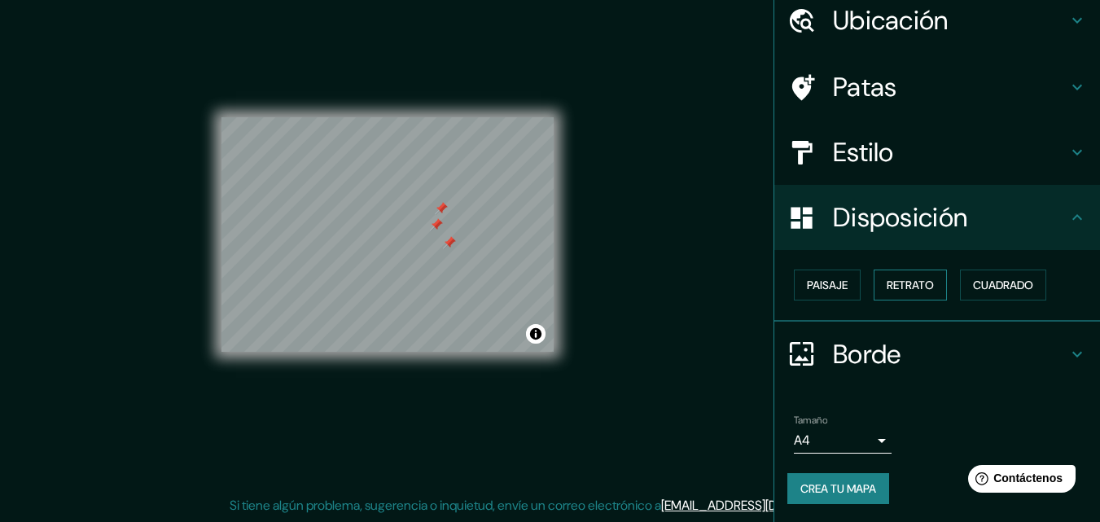
click at [898, 282] on font "Retrato" at bounding box center [910, 285] width 47 height 15
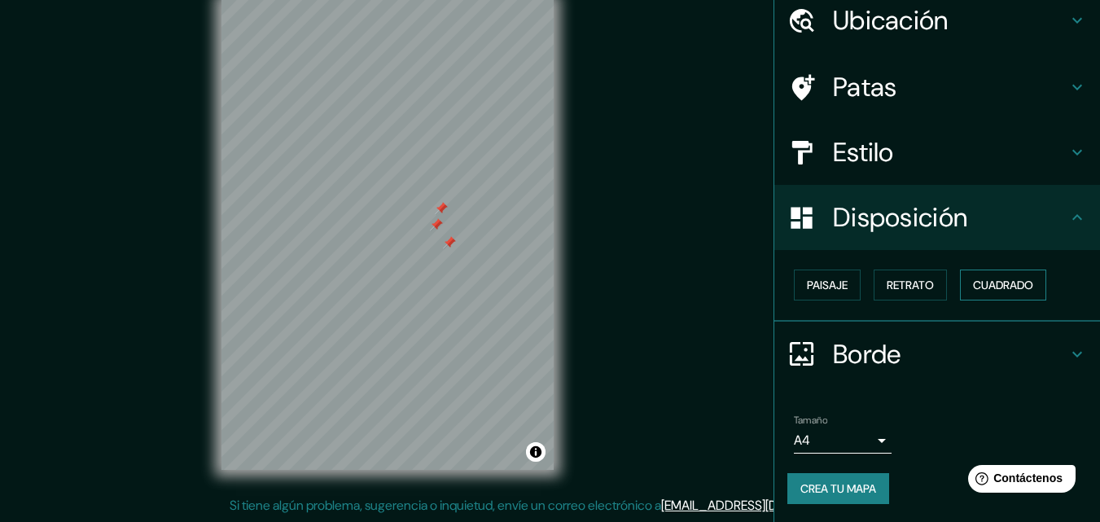
click at [1019, 289] on font "Cuadrado" at bounding box center [1003, 285] width 60 height 15
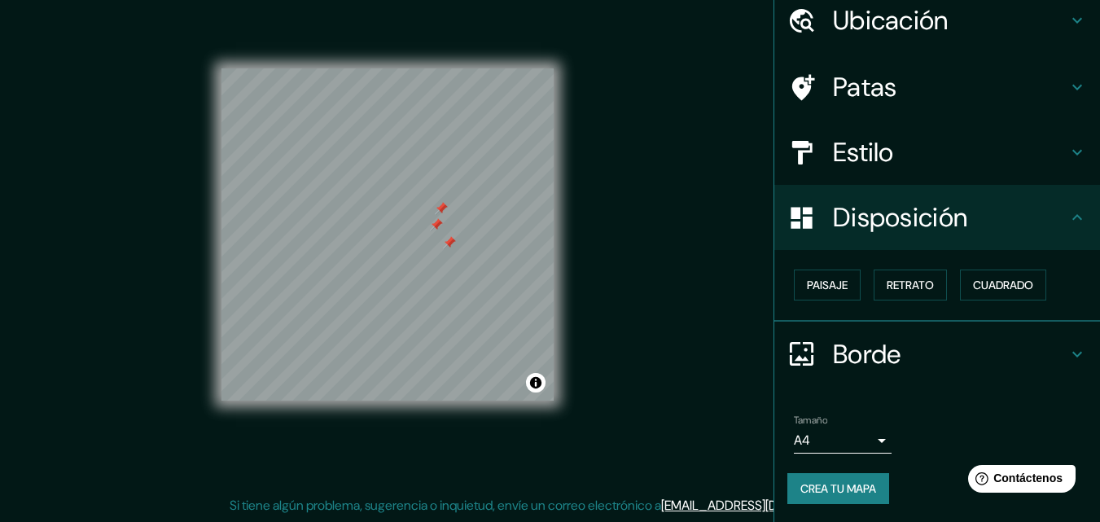
click at [923, 141] on h4 "Estilo" at bounding box center [950, 152] width 235 height 33
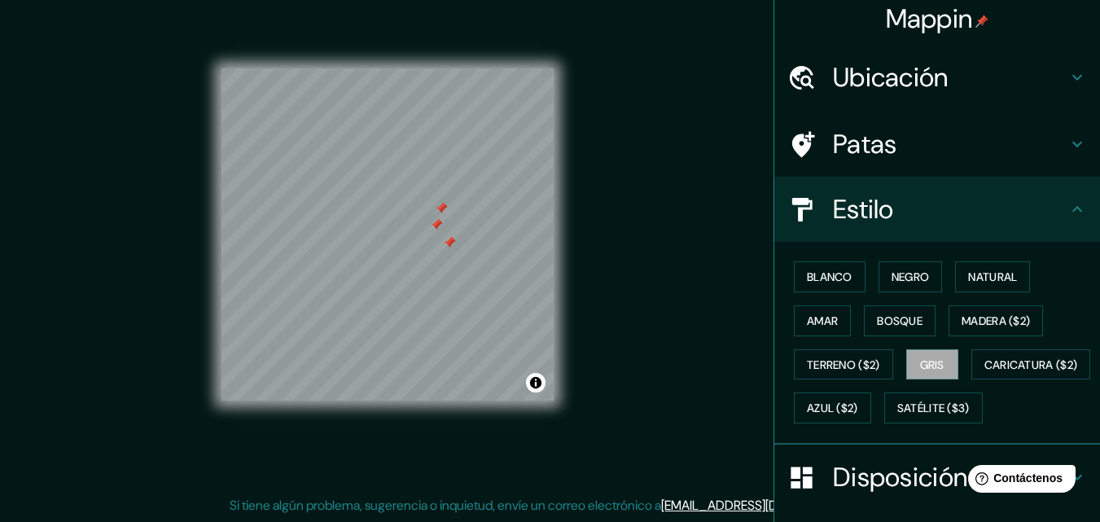
scroll to position [0, 0]
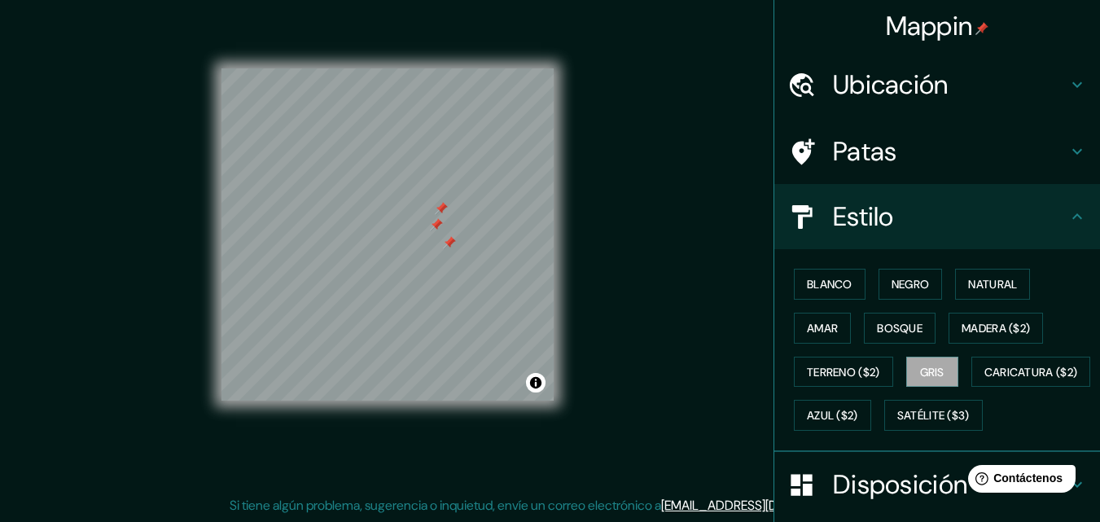
click at [964, 165] on h4 "Patas" at bounding box center [950, 151] width 235 height 33
